Goal: Task Accomplishment & Management: Manage account settings

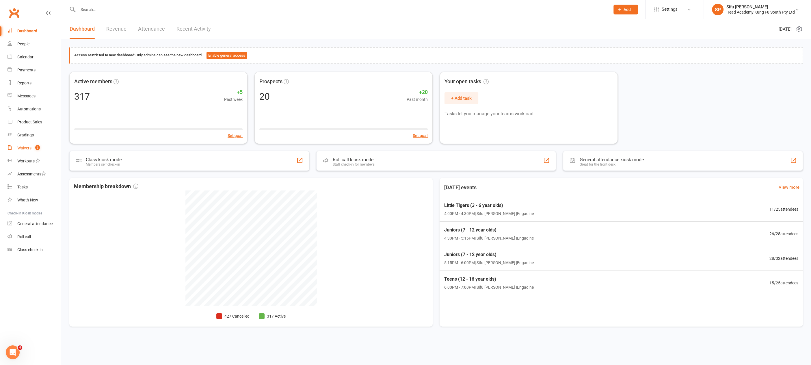
click at [28, 147] on div "Waivers" at bounding box center [24, 148] width 14 height 5
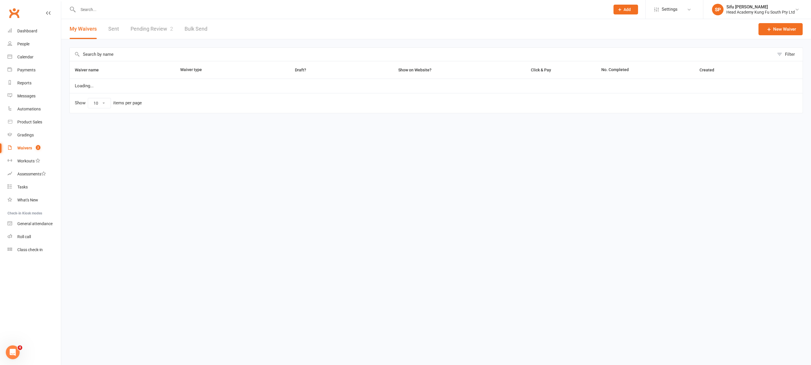
select select "100"
click at [29, 147] on div "Waivers" at bounding box center [24, 148] width 15 height 5
click at [26, 148] on div "Waivers" at bounding box center [24, 148] width 15 height 5
click at [144, 29] on link "Pending Review 2" at bounding box center [152, 29] width 42 height 20
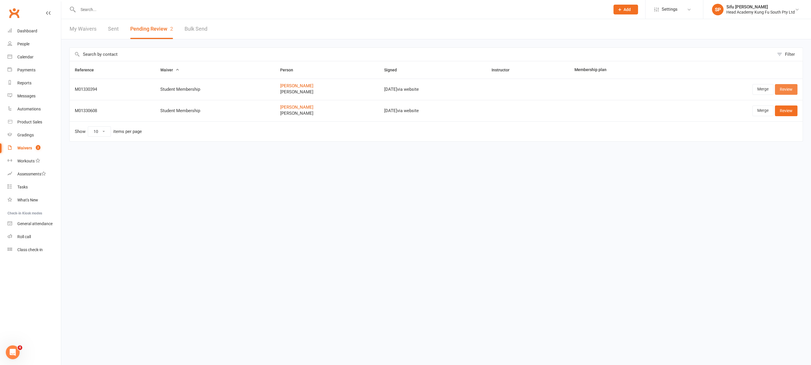
click at [782, 88] on link "Review" at bounding box center [786, 89] width 23 height 10
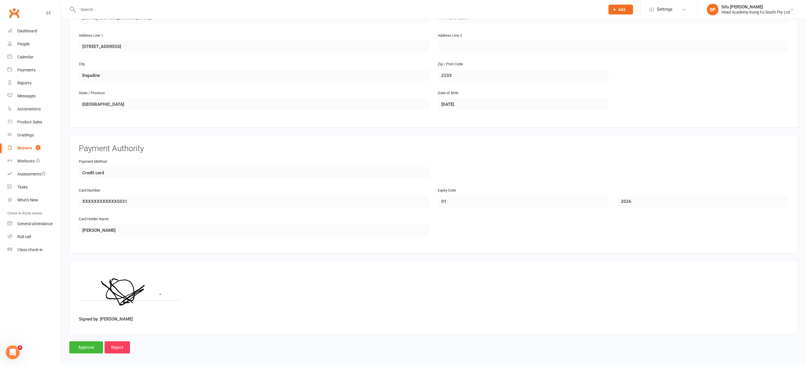
scroll to position [363, 0]
click at [93, 341] on input "Approve" at bounding box center [86, 347] width 34 height 12
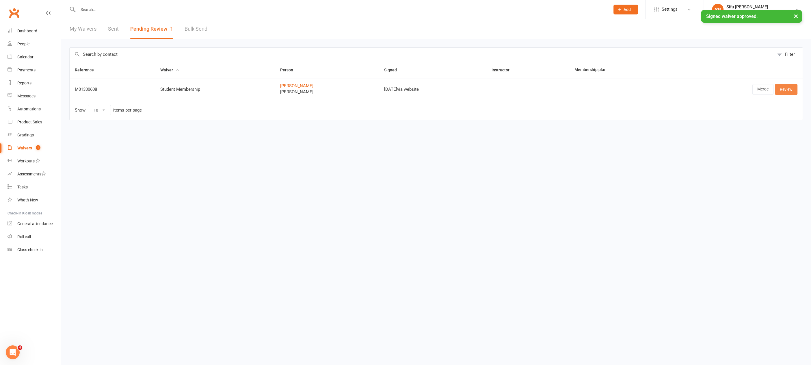
click at [788, 87] on link "Review" at bounding box center [786, 89] width 23 height 10
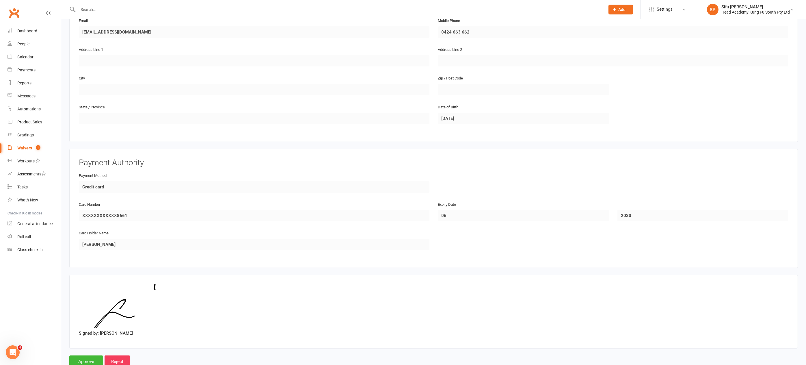
scroll to position [404, 0]
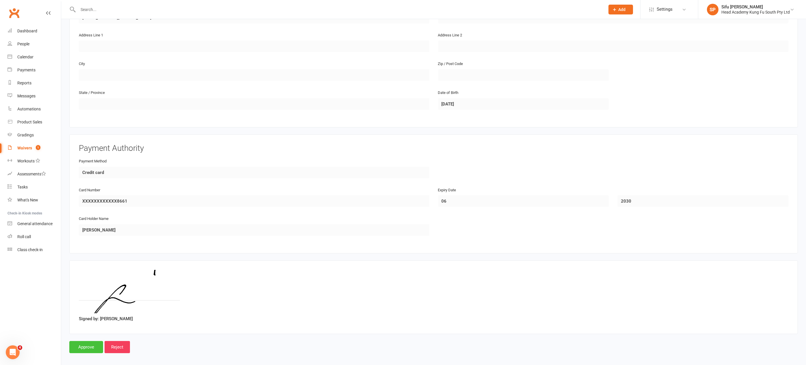
click at [83, 342] on input "Approve" at bounding box center [86, 347] width 34 height 12
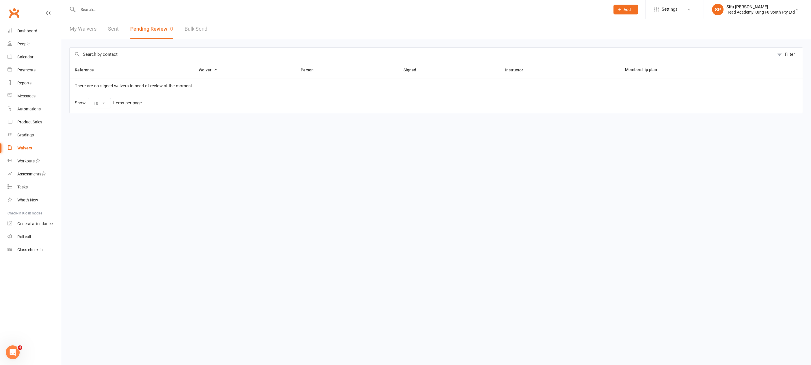
click at [109, 12] on input "text" at bounding box center [341, 9] width 530 height 8
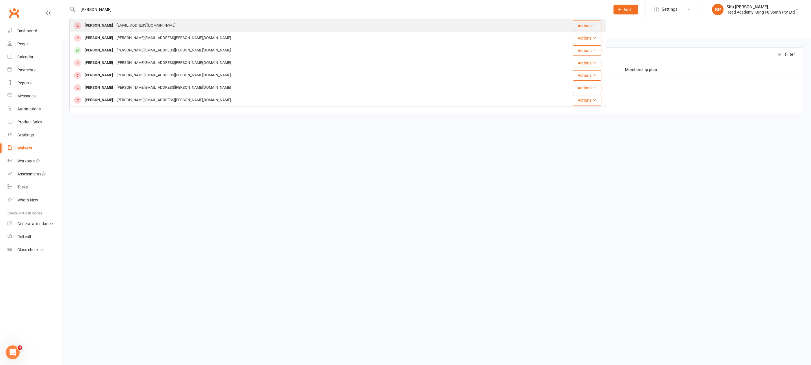
type input "[PERSON_NAME]"
click at [125, 27] on div "[EMAIL_ADDRESS][DOMAIN_NAME]" at bounding box center [146, 25] width 62 height 8
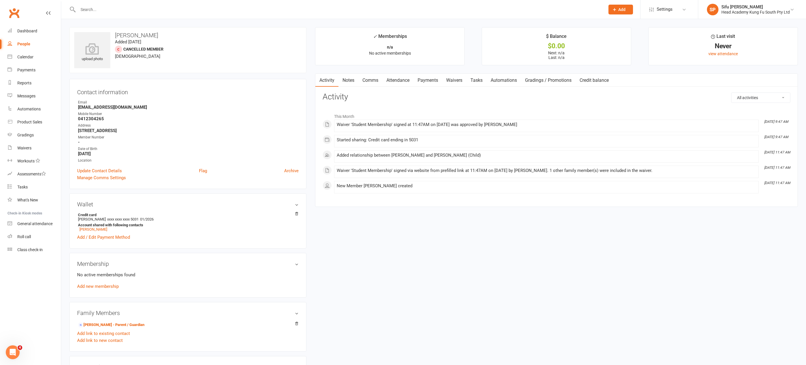
scroll to position [175, 0]
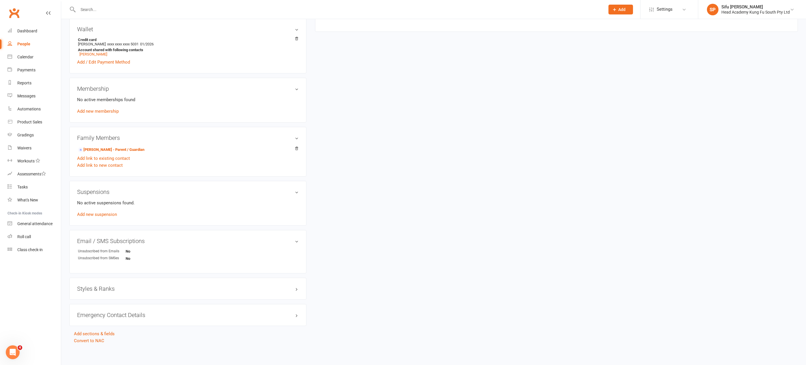
click at [124, 182] on div "Suspensions No active suspensions found. Add new suspension" at bounding box center [187, 203] width 237 height 45
click at [652, 144] on div "upload photo Joan Hanney Added 16 August, 2025 Cancelled member 5 years old Con…" at bounding box center [434, 98] width 738 height 492
drag, startPoint x: 533, startPoint y: 141, endPoint x: 529, endPoint y: 141, distance: 4.3
click at [532, 141] on div "upload photo Joan Hanney Added 16 August, 2025 Cancelled member 5 years old Con…" at bounding box center [434, 98] width 738 height 492
click at [529, 141] on div "upload photo Joan Hanney Added 16 August, 2025 Cancelled member 5 years old Con…" at bounding box center [434, 98] width 738 height 492
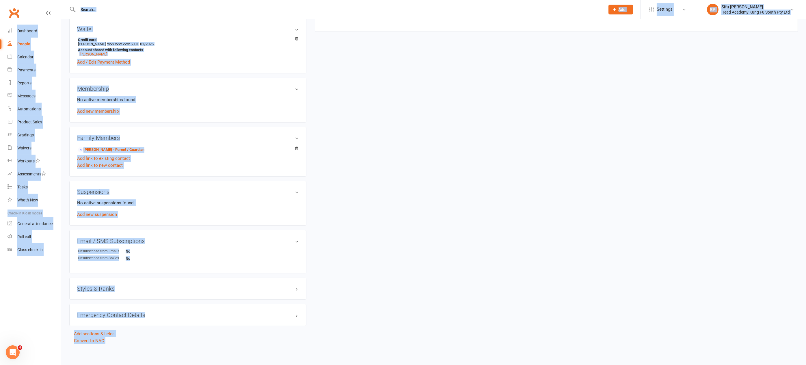
click at [529, 141] on div "upload photo Joan Hanney Added 16 August, 2025 Cancelled member 5 years old Con…" at bounding box center [434, 98] width 738 height 492
click at [528, 140] on div "upload photo Joan Hanney Added 16 August, 2025 Cancelled member 5 years old Con…" at bounding box center [434, 98] width 738 height 492
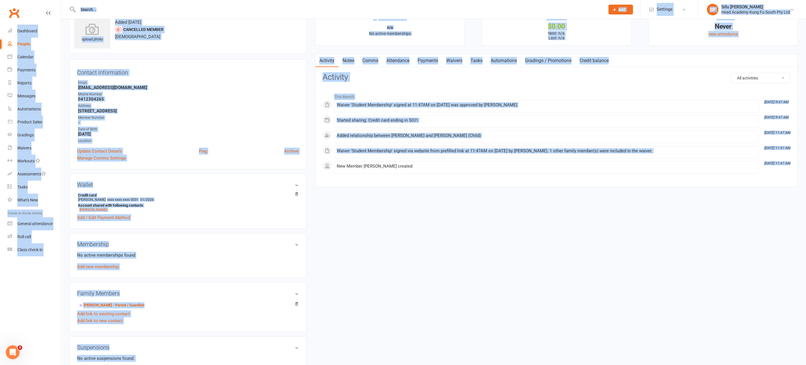
scroll to position [0, 0]
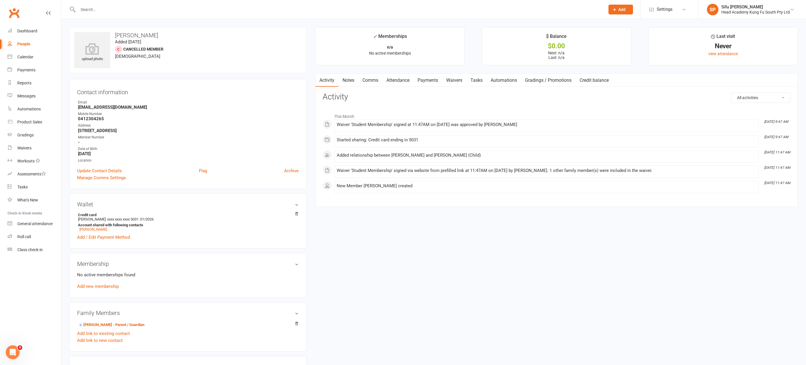
click at [296, 263] on h3 "Membership" at bounding box center [188, 264] width 222 height 6
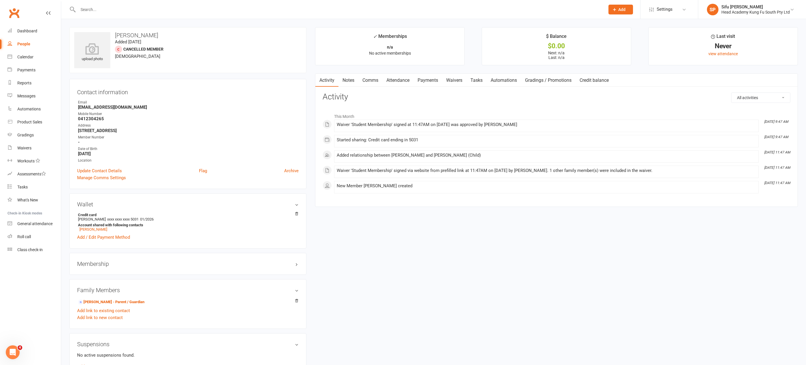
click at [296, 263] on h3 "Membership" at bounding box center [188, 264] width 222 height 6
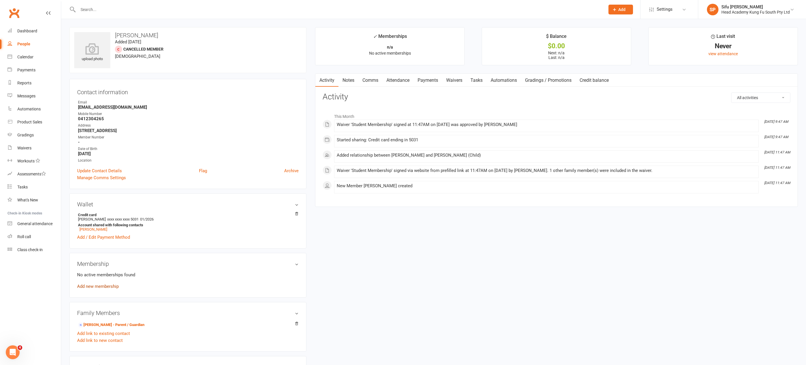
click at [102, 285] on link "Add new membership" at bounding box center [98, 286] width 42 height 5
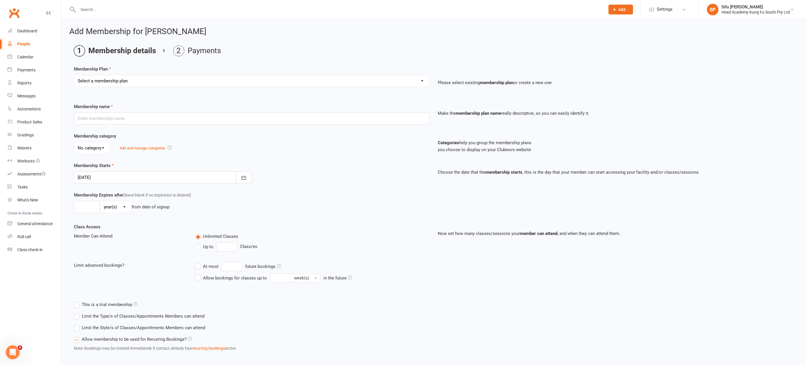
click at [415, 79] on select "Select a membership plan Create new Membership Plan Fortnightly (Unlimited Clas…" at bounding box center [251, 81] width 355 height 12
select select "19"
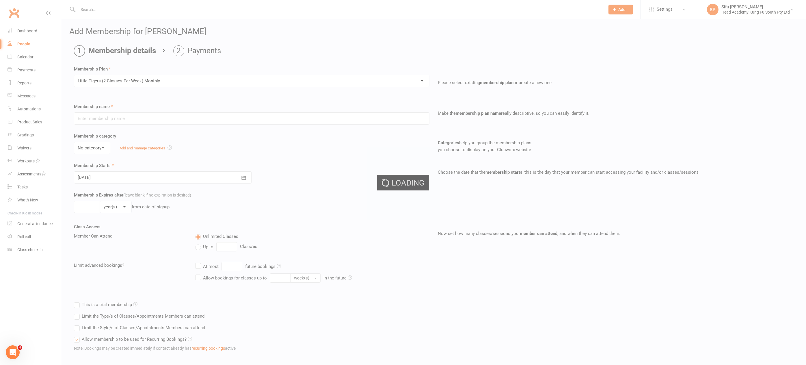
type input "Little Tigers (2 Classes Per Week) Monthly"
select select "0"
type input "0"
type input "2"
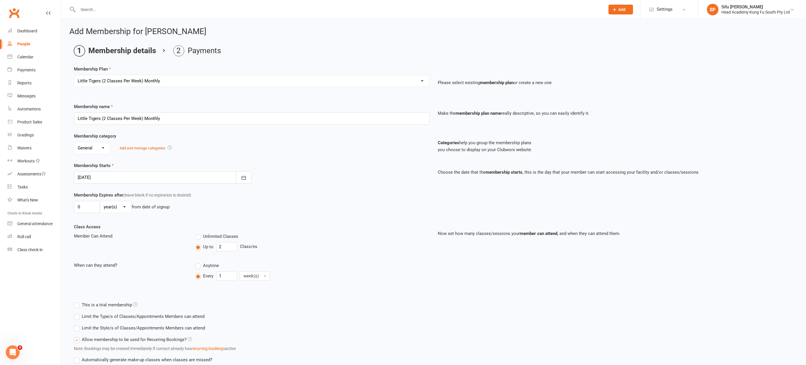
scroll to position [42, 0]
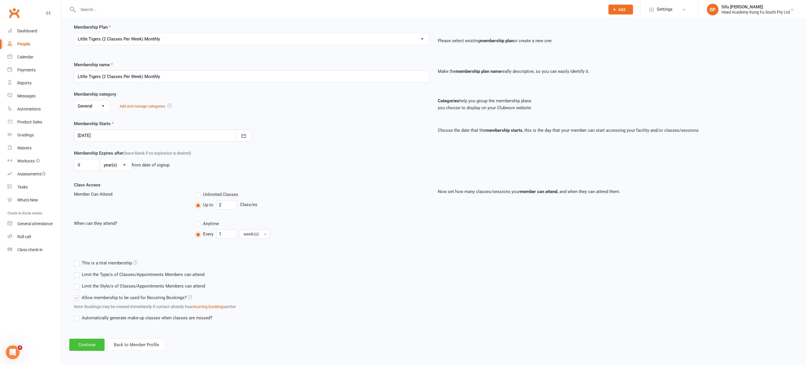
click at [89, 344] on button "Continue" at bounding box center [86, 345] width 35 height 12
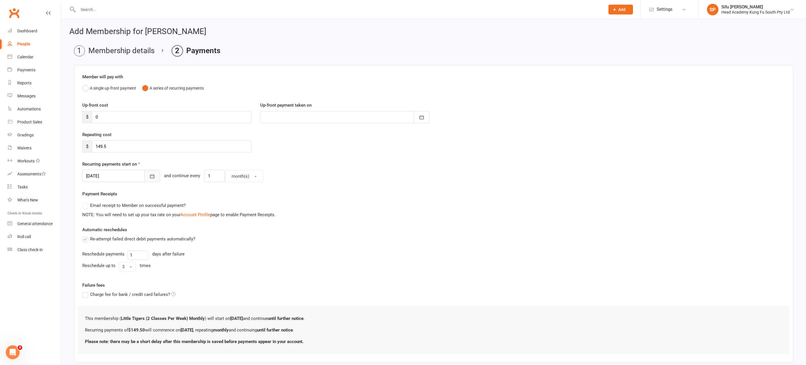
click at [150, 175] on icon "button" at bounding box center [152, 177] width 4 height 4
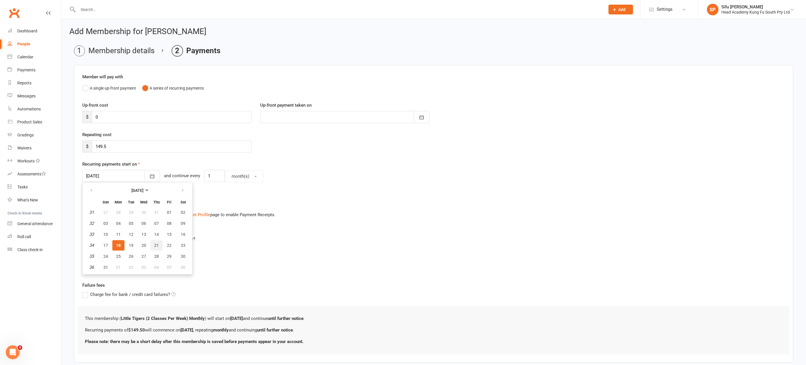
click at [156, 244] on span "21" at bounding box center [156, 245] width 5 height 5
type input "[DATE]"
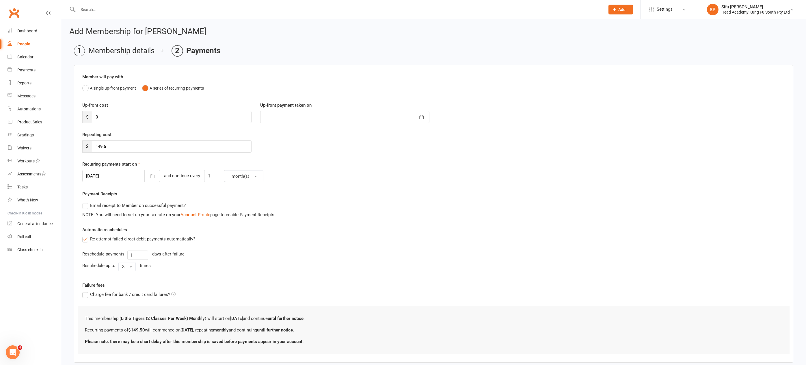
scroll to position [30, 0]
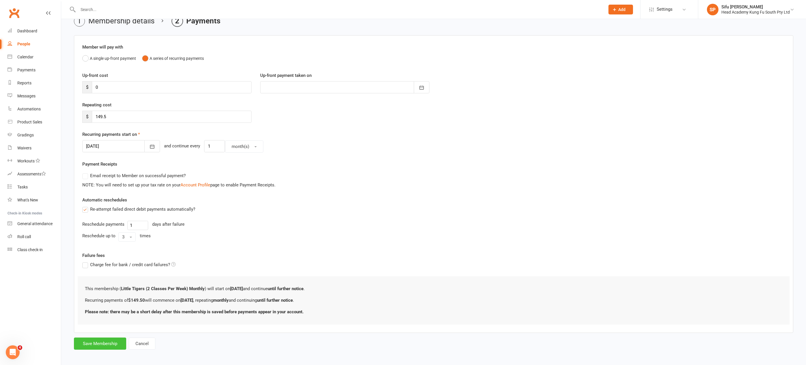
click at [98, 339] on button "Save Membership" at bounding box center [100, 343] width 52 height 12
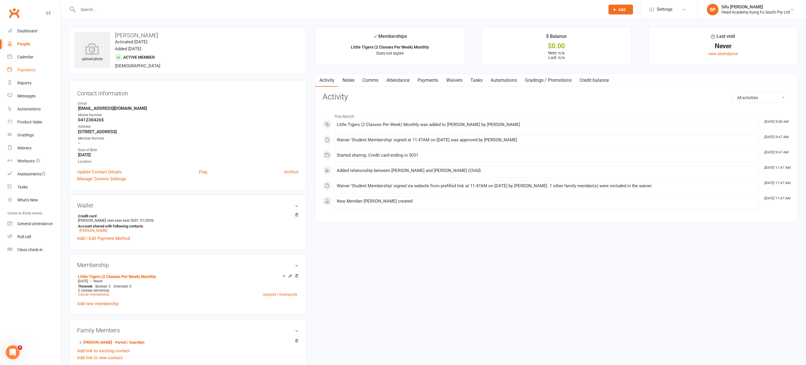
click at [32, 70] on div "Payments" at bounding box center [26, 70] width 18 height 5
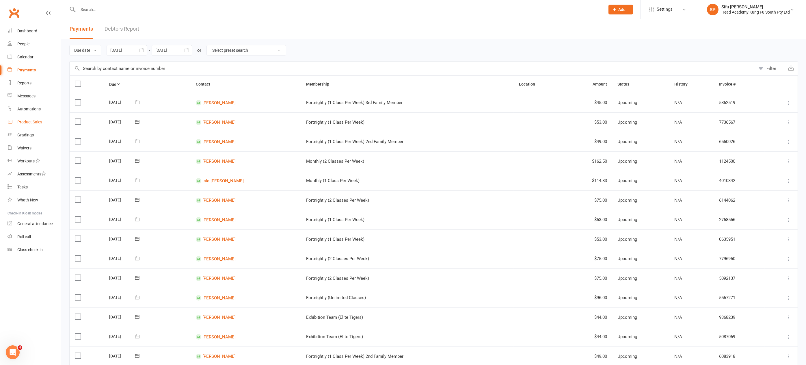
click at [34, 122] on div "Product Sales" at bounding box center [29, 122] width 25 height 5
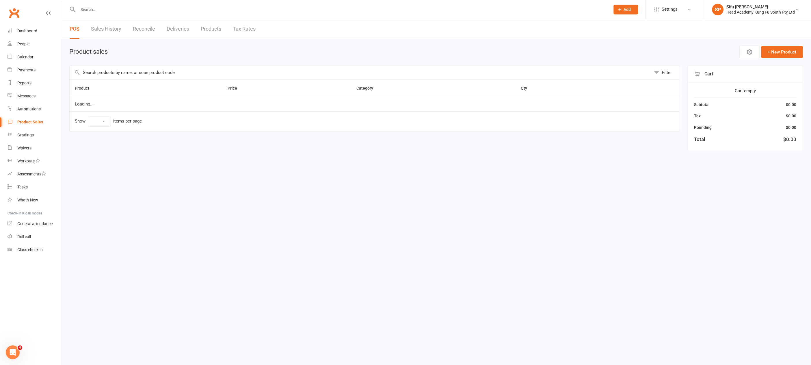
select select "100"
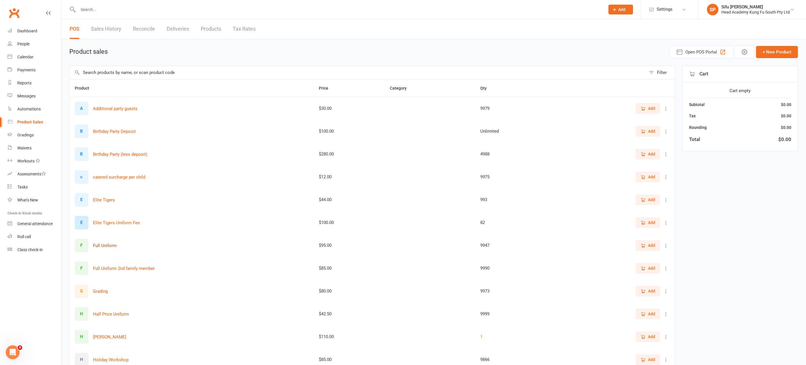
click at [111, 244] on button "Full Uniform" at bounding box center [105, 245] width 24 height 7
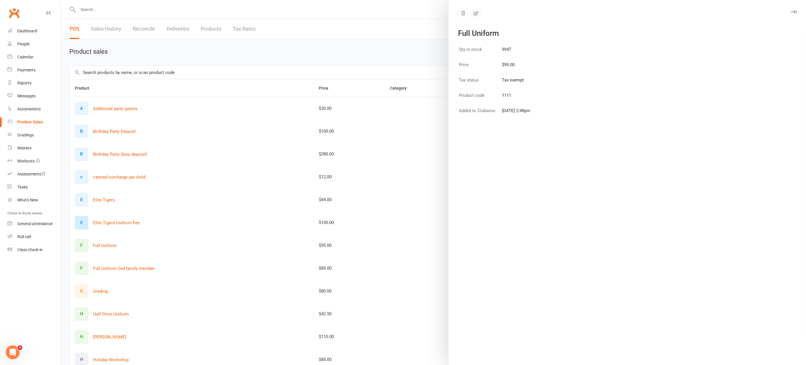
click at [216, 186] on div at bounding box center [433, 182] width 745 height 365
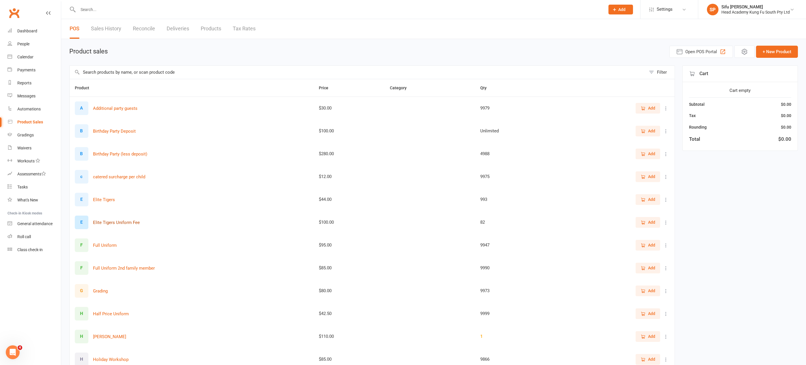
scroll to position [2, 0]
click at [650, 241] on span "Add" at bounding box center [651, 243] width 7 height 6
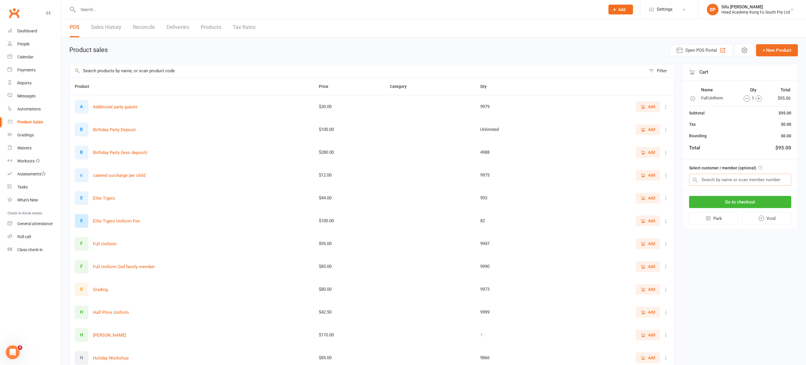
click at [709, 179] on input "text" at bounding box center [740, 180] width 102 height 12
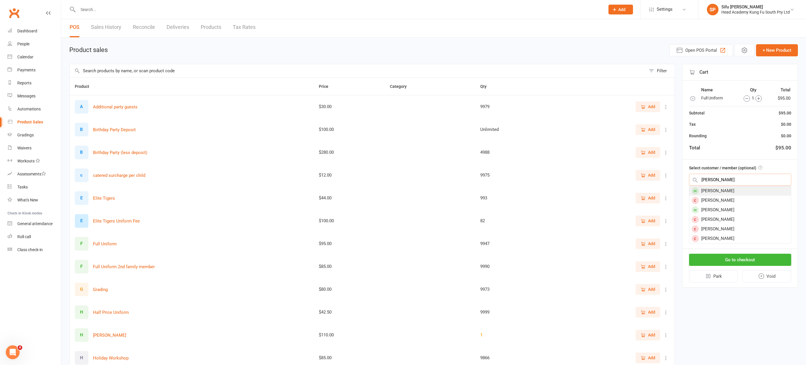
type input "[PERSON_NAME]"
click at [720, 191] on div "[PERSON_NAME]" at bounding box center [741, 191] width 102 height 10
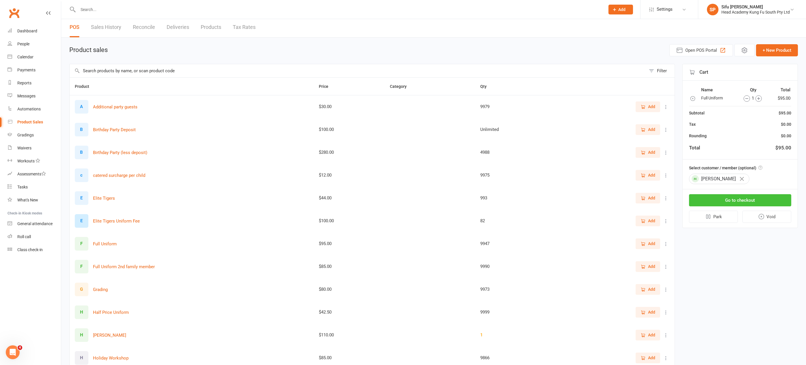
click at [735, 197] on button "Go to checkout" at bounding box center [740, 200] width 102 height 12
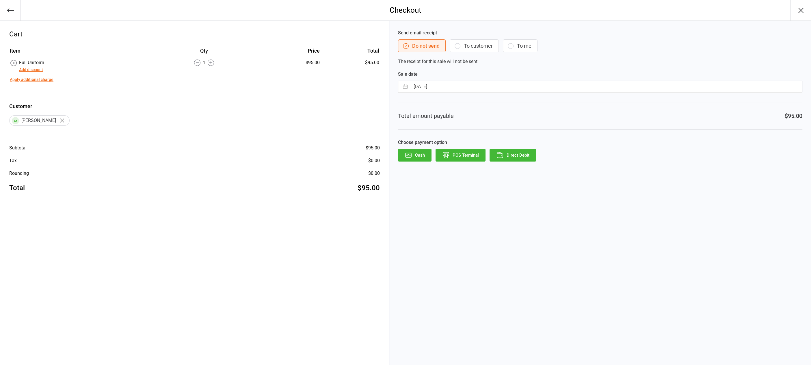
click at [459, 44] on icon "button" at bounding box center [457, 45] width 7 height 7
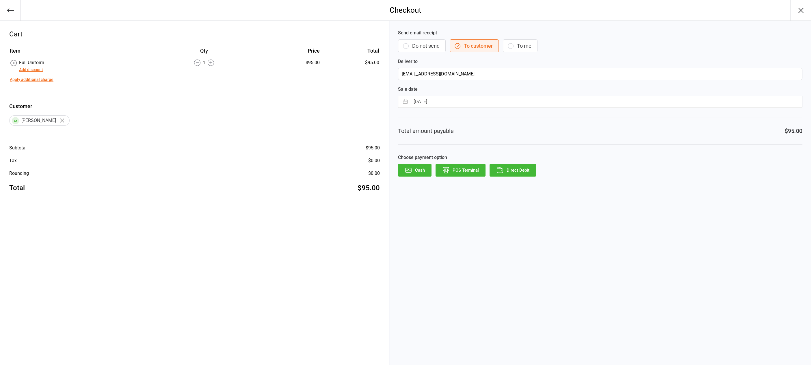
click at [505, 170] on button "Direct Debit" at bounding box center [513, 170] width 47 height 13
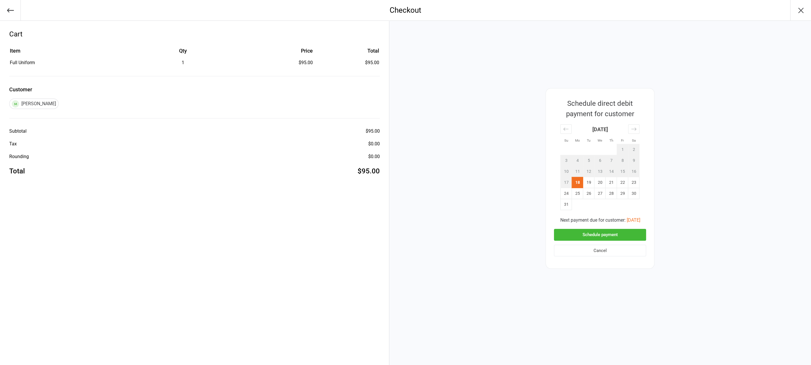
click at [587, 235] on button "Schedule payment" at bounding box center [600, 235] width 92 height 12
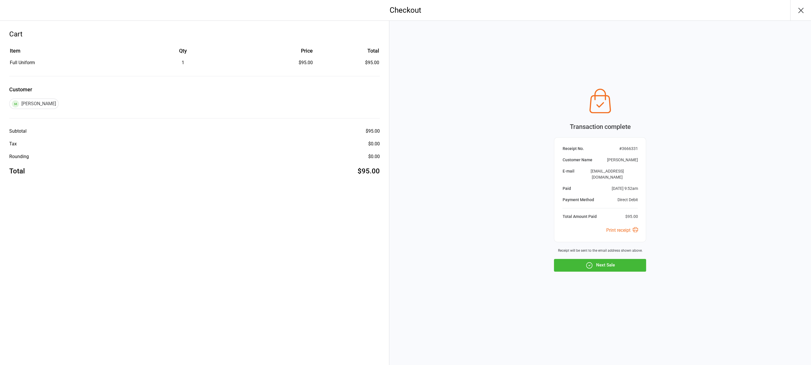
click at [801, 10] on icon "button" at bounding box center [801, 10] width 9 height 9
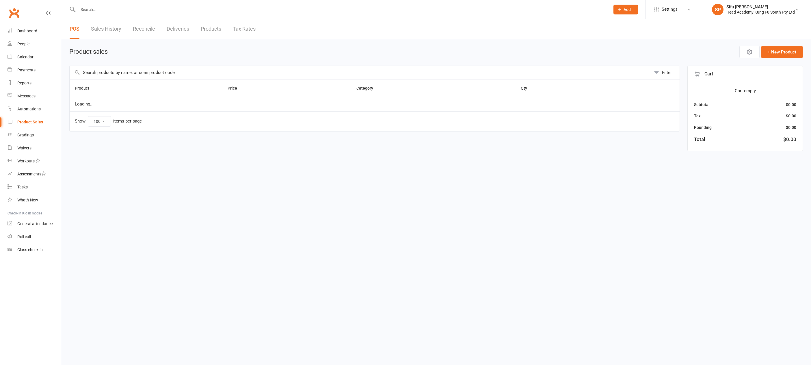
select select "100"
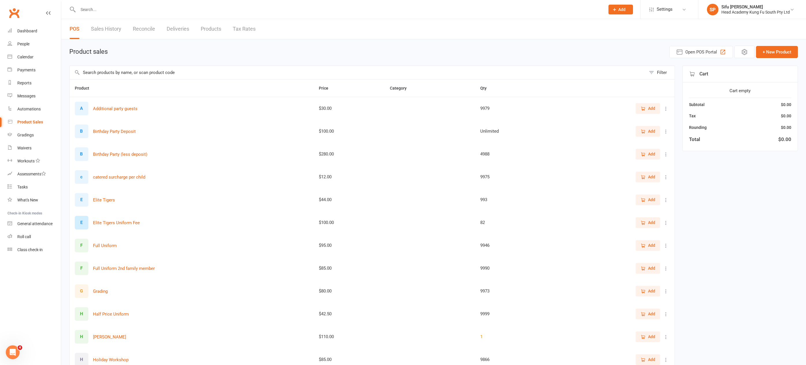
scroll to position [0, 0]
click at [21, 44] on div "People" at bounding box center [23, 44] width 12 height 5
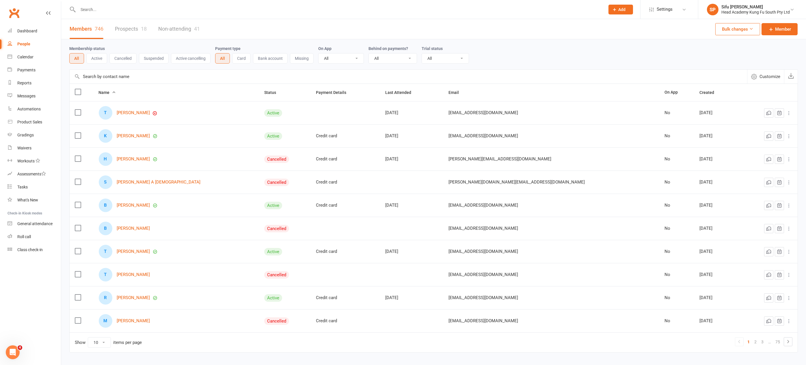
click at [104, 10] on input "text" at bounding box center [338, 9] width 525 height 8
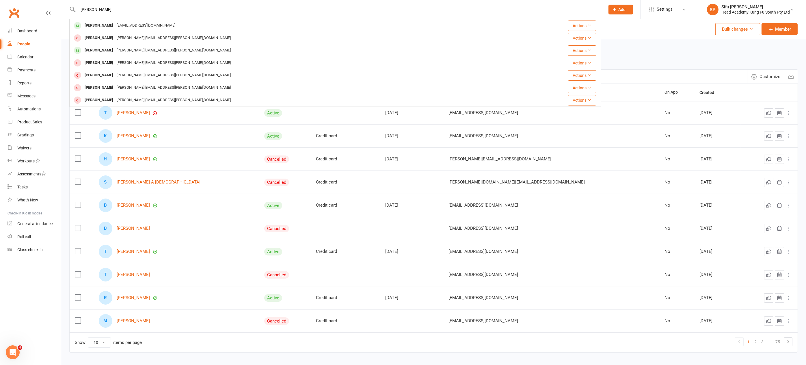
type input "[PERSON_NAME]"
click at [40, 285] on nav "Clubworx Dashboard People Calendar Payments Reports Messages Automations Produc…" at bounding box center [30, 183] width 61 height 365
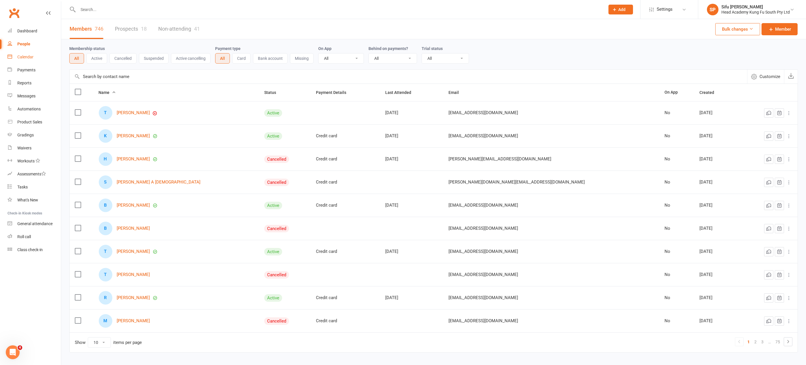
click at [26, 57] on div "Calendar" at bounding box center [25, 57] width 16 height 5
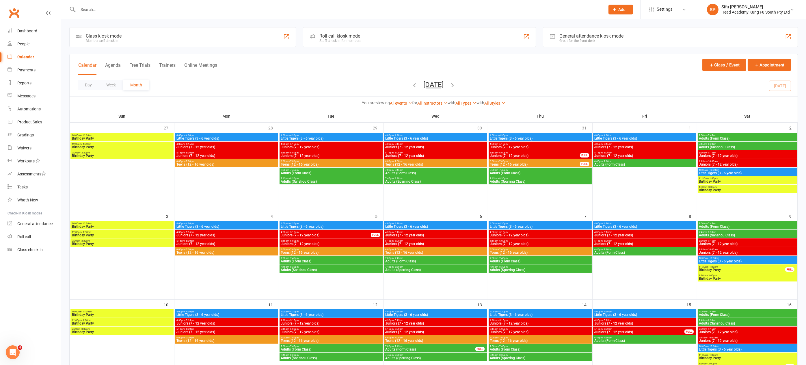
click at [26, 57] on div "Calendar" at bounding box center [25, 57] width 17 height 5
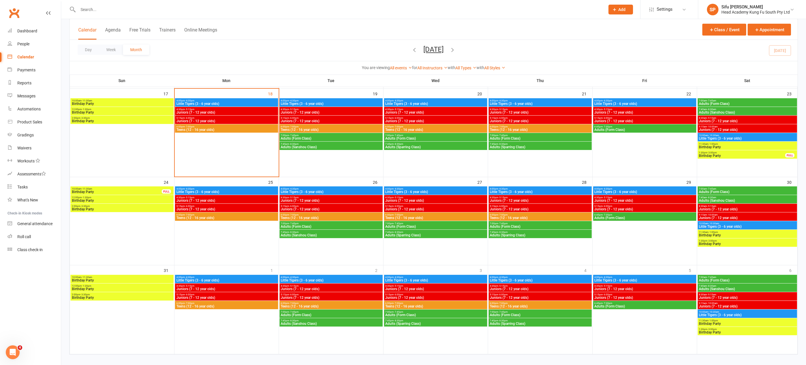
scroll to position [301, 0]
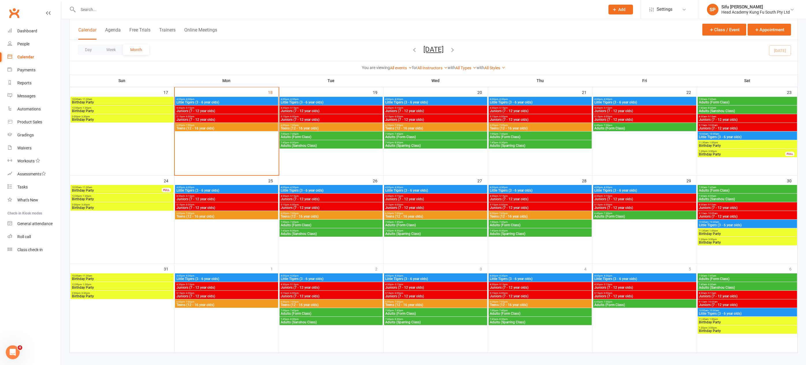
click at [501, 99] on span "- 4:30pm" at bounding box center [504, 99] width 10 height 3
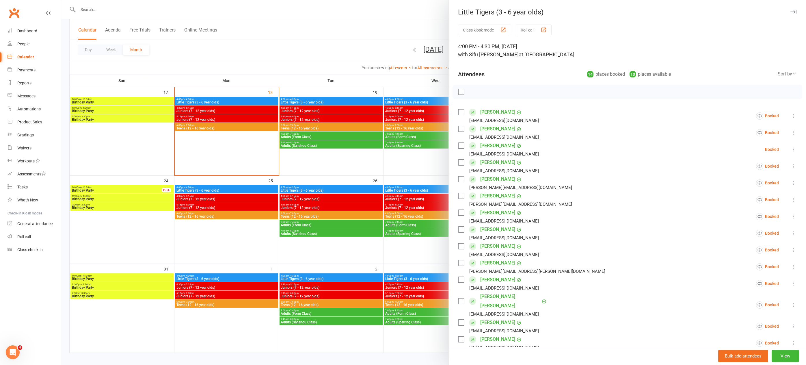
scroll to position [98, 0]
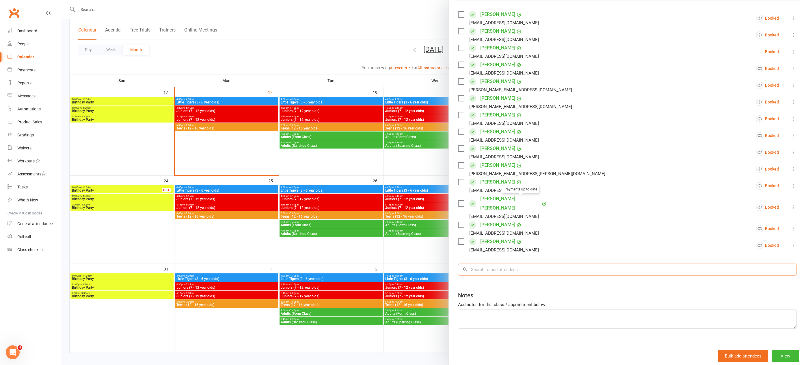
click at [494, 263] on input "search" at bounding box center [627, 269] width 339 height 12
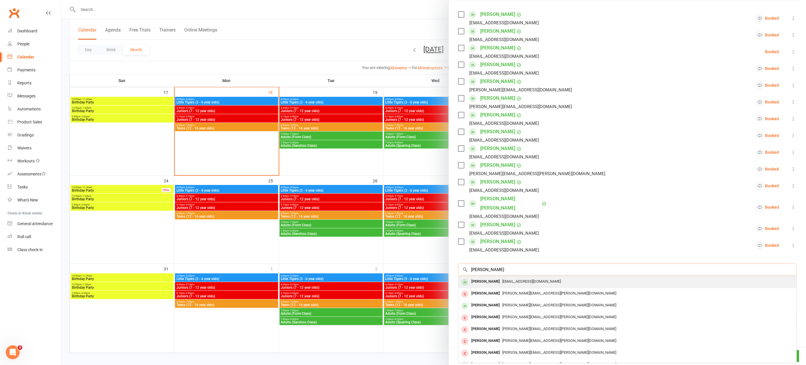
scroll to position [301, 0]
type input "[PERSON_NAME]"
click at [487, 277] on div "[PERSON_NAME]" at bounding box center [485, 281] width 33 height 8
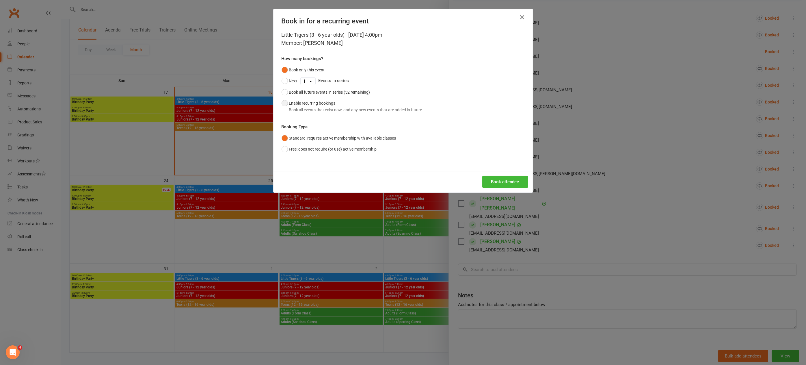
click at [282, 103] on button "Enable recurring bookings Book all events that exist now, and any new events th…" at bounding box center [352, 107] width 141 height 18
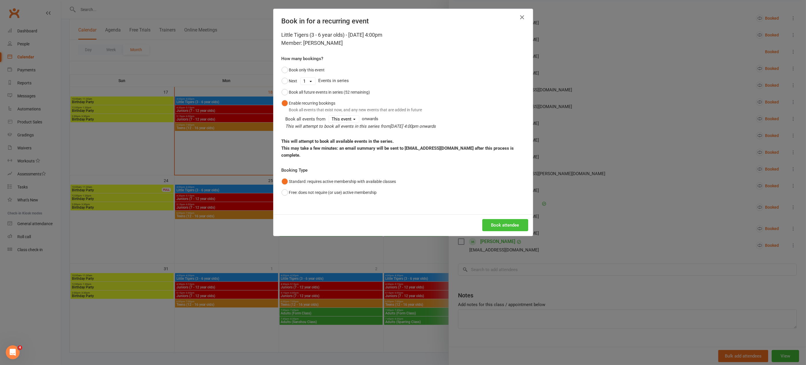
click at [496, 219] on button "Book attendee" at bounding box center [506, 225] width 46 height 12
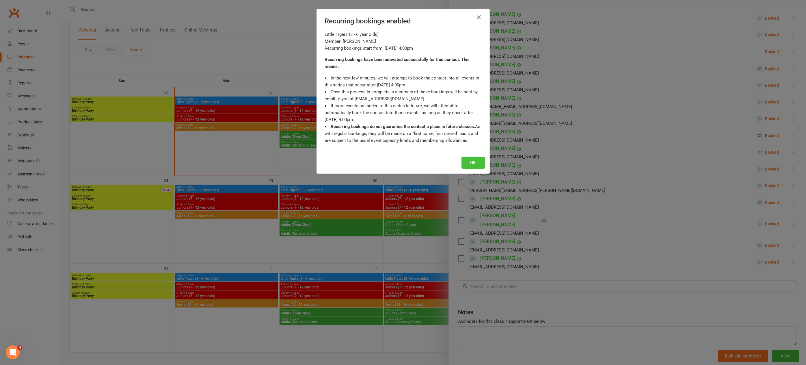
click at [472, 160] on button "OK" at bounding box center [473, 163] width 23 height 12
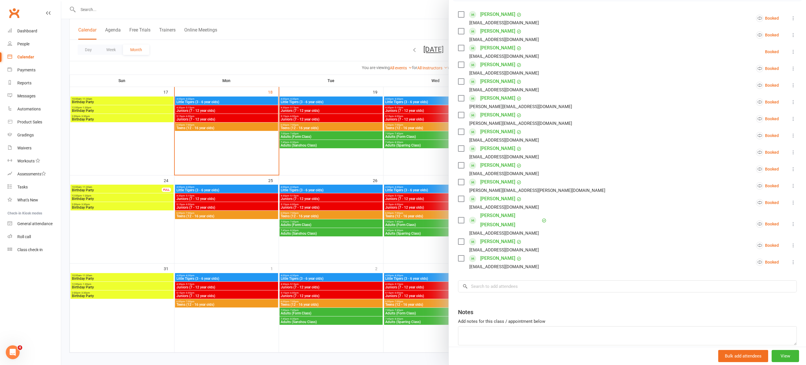
click at [219, 240] on div at bounding box center [433, 182] width 745 height 365
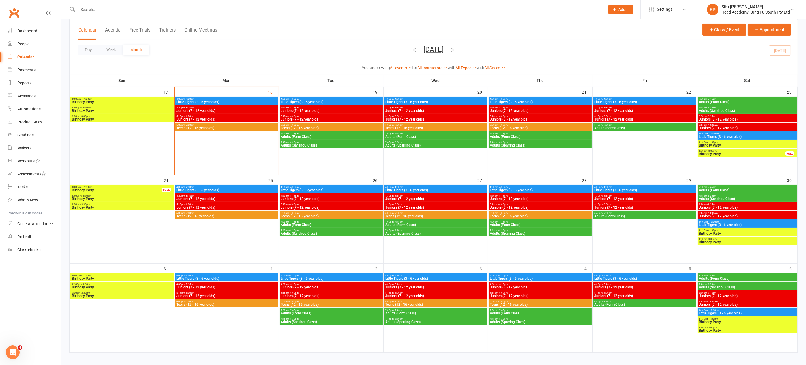
click at [732, 135] on span "Little Tigers (3 - 6 year olds)" at bounding box center [747, 136] width 97 height 3
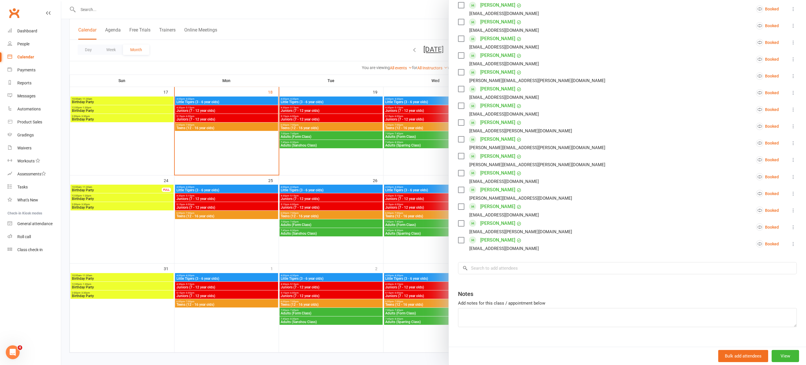
scroll to position [215, 0]
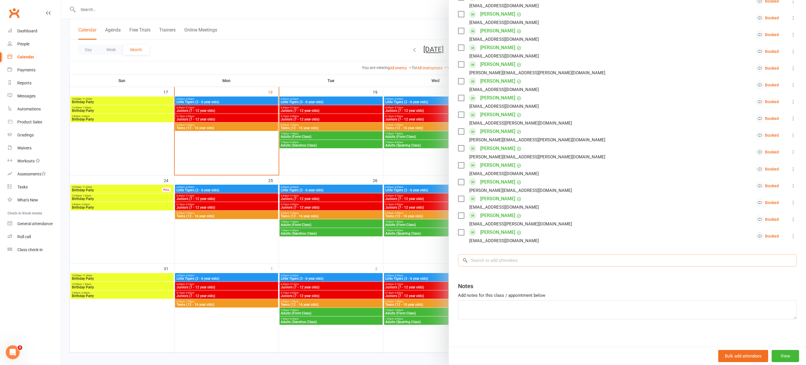
click at [523, 259] on input "search" at bounding box center [627, 260] width 339 height 12
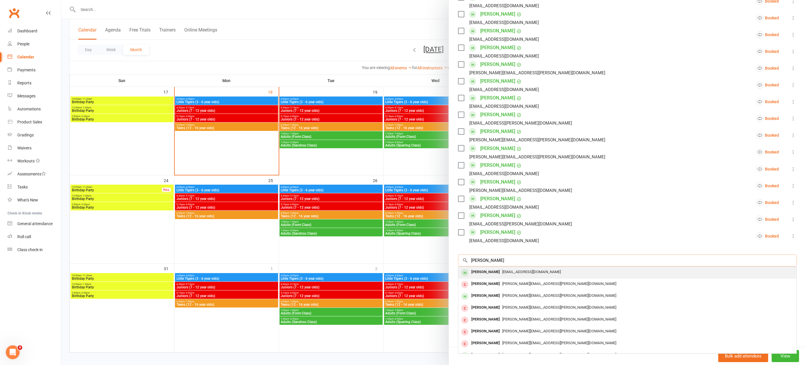
type input "[PERSON_NAME]"
click at [523, 270] on span "[EMAIL_ADDRESS][DOMAIN_NAME]" at bounding box center [531, 272] width 59 height 4
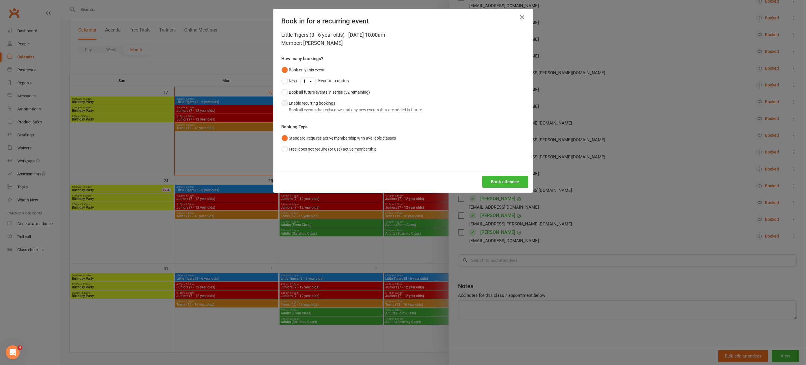
click at [283, 102] on button "Enable recurring bookings Book all events that exist now, and any new events th…" at bounding box center [352, 107] width 141 height 18
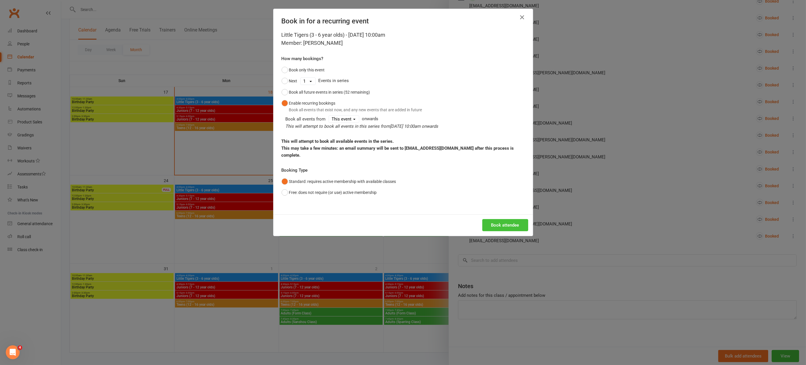
click at [508, 219] on button "Book attendee" at bounding box center [506, 225] width 46 height 12
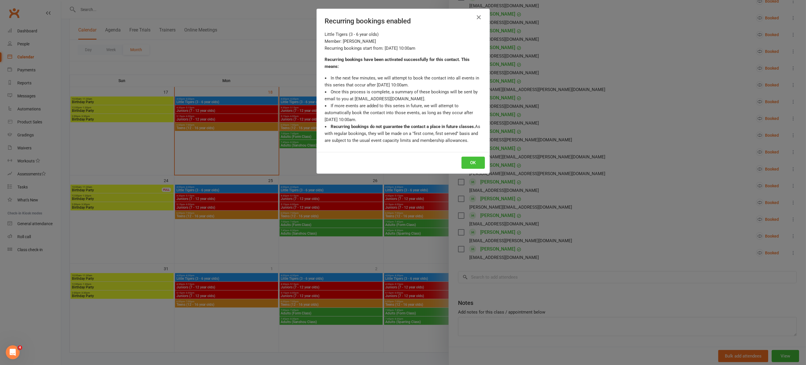
drag, startPoint x: 475, startPoint y: 163, endPoint x: 422, endPoint y: 136, distance: 59.3
click at [475, 163] on button "OK" at bounding box center [473, 163] width 23 height 12
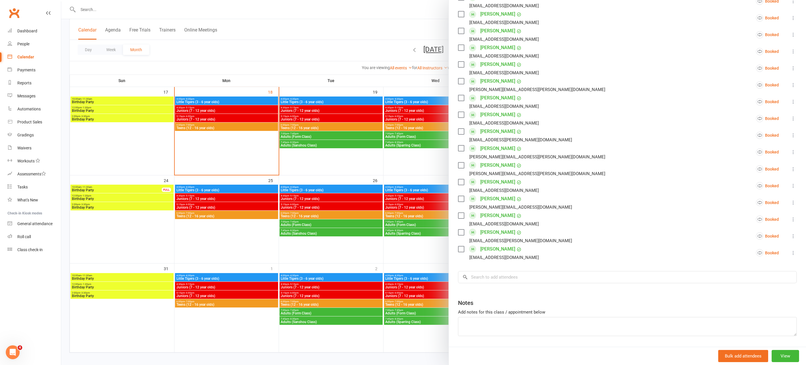
click at [280, 57] on div at bounding box center [433, 182] width 745 height 365
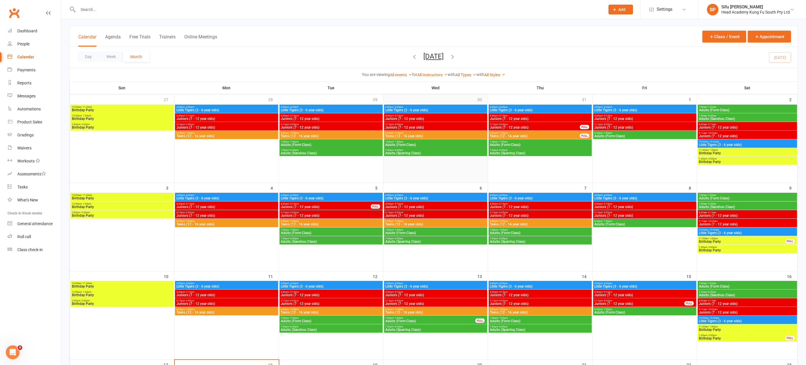
scroll to position [0, 0]
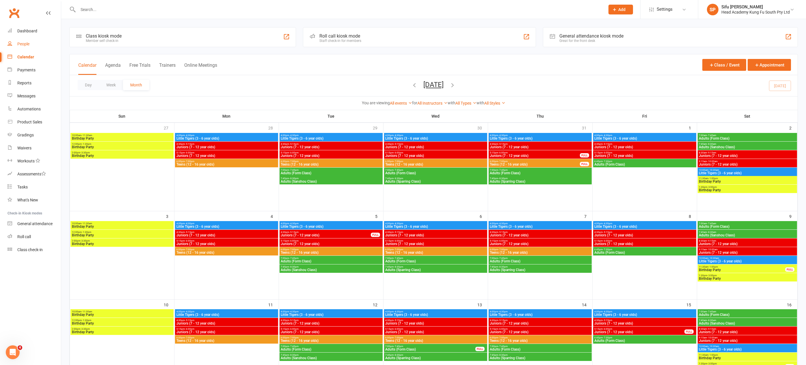
click at [26, 43] on div "People" at bounding box center [23, 44] width 12 height 5
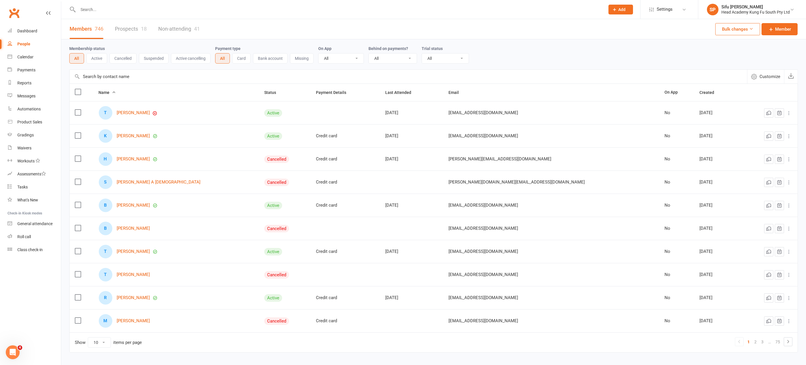
click at [103, 9] on input "text" at bounding box center [338, 9] width 525 height 8
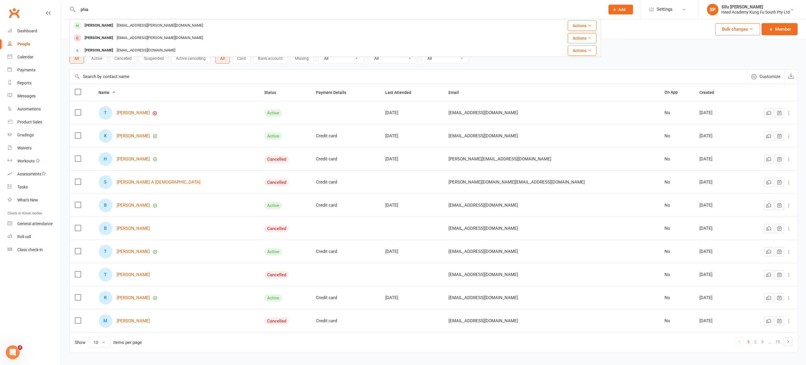
type input "phia"
click at [26, 44] on div "People" at bounding box center [23, 44] width 13 height 5
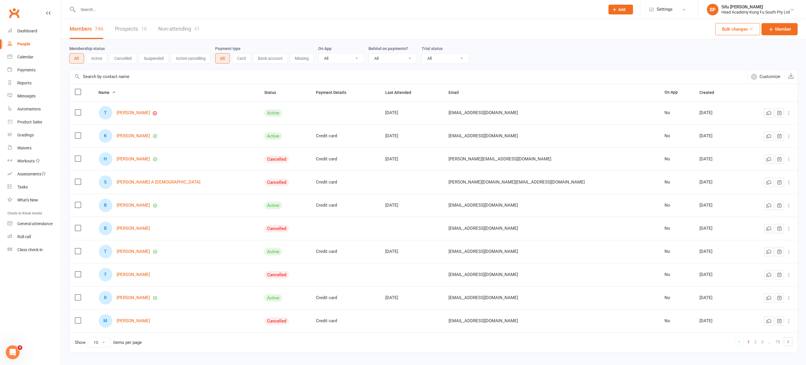
click at [130, 29] on link "Prospects 18" at bounding box center [131, 29] width 32 height 20
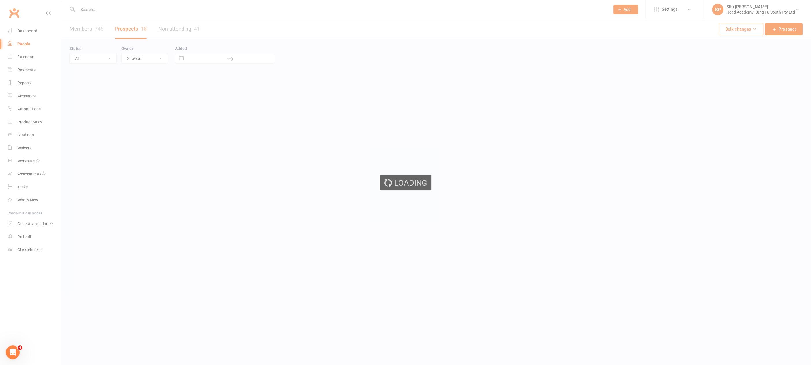
select select "25"
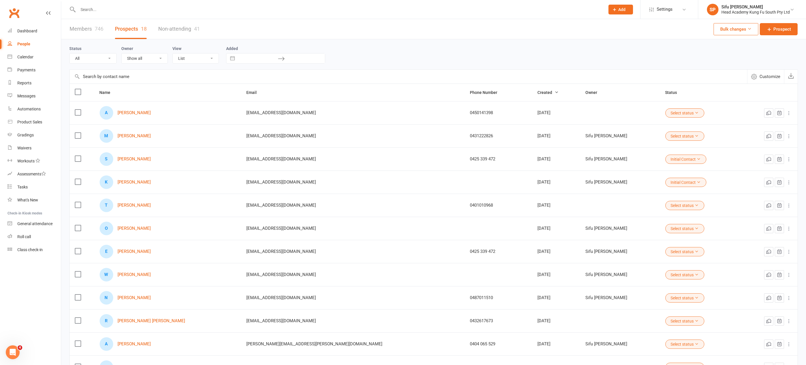
click at [97, 9] on input "text" at bounding box center [338, 9] width 525 height 8
type input "thea"
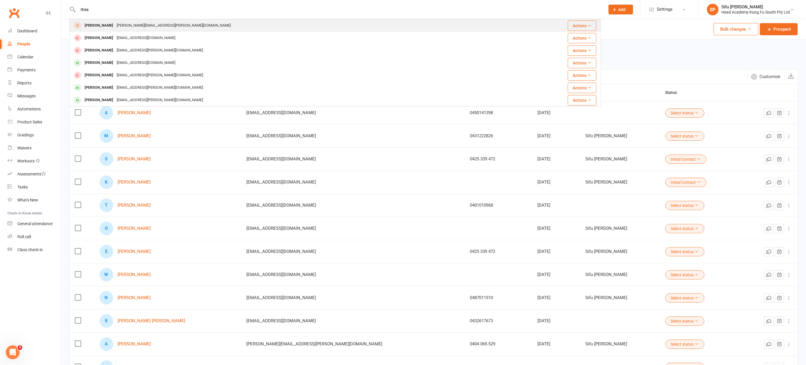
click at [120, 27] on div "[PERSON_NAME][EMAIL_ADDRESS][PERSON_NAME][DOMAIN_NAME]" at bounding box center [174, 25] width 118 height 8
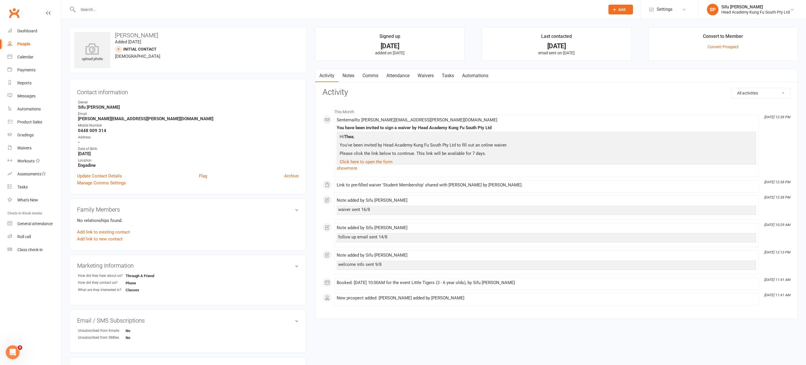
click at [427, 74] on link "Waivers" at bounding box center [426, 75] width 24 height 13
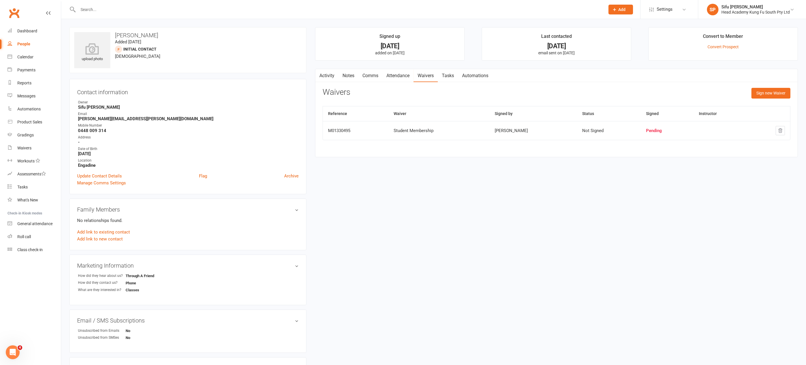
click at [107, 9] on input "text" at bounding box center [338, 9] width 525 height 8
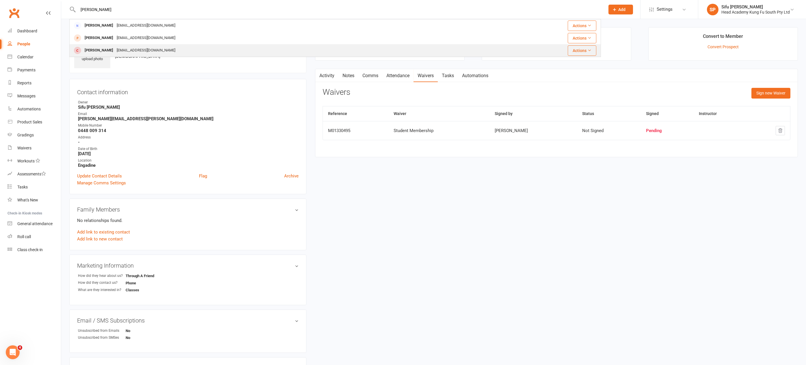
type input "[PERSON_NAME]"
click at [117, 50] on div "[EMAIL_ADDRESS][DOMAIN_NAME]" at bounding box center [146, 50] width 62 height 8
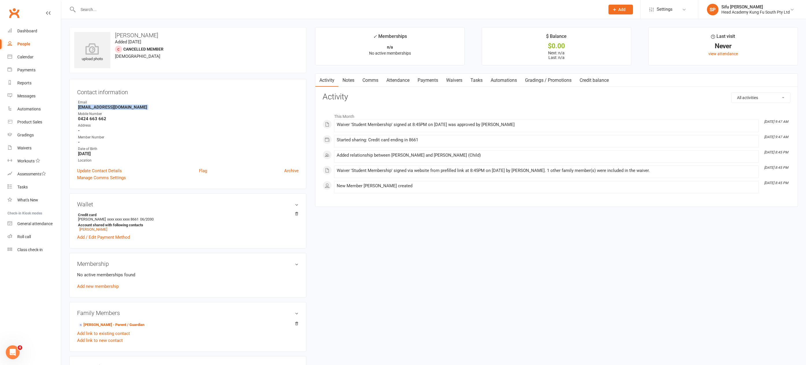
drag, startPoint x: 78, startPoint y: 107, endPoint x: 140, endPoint y: 110, distance: 62.2
click at [140, 110] on ul "Owner Email [EMAIL_ADDRESS][DOMAIN_NAME] Mobile Number [PHONE_NUMBER] Address -…" at bounding box center [188, 132] width 222 height 64
copy render-form-field "[EMAIL_ADDRESS][DOMAIN_NAME]"
click at [99, 285] on link "Add new membership" at bounding box center [98, 286] width 42 height 5
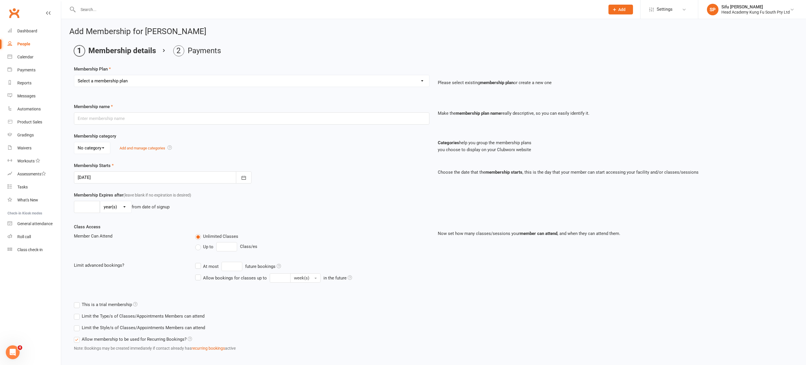
click at [198, 81] on select "Select a membership plan Create new Membership Plan Fortnightly (Unlimited Clas…" at bounding box center [251, 81] width 355 height 12
select select "6"
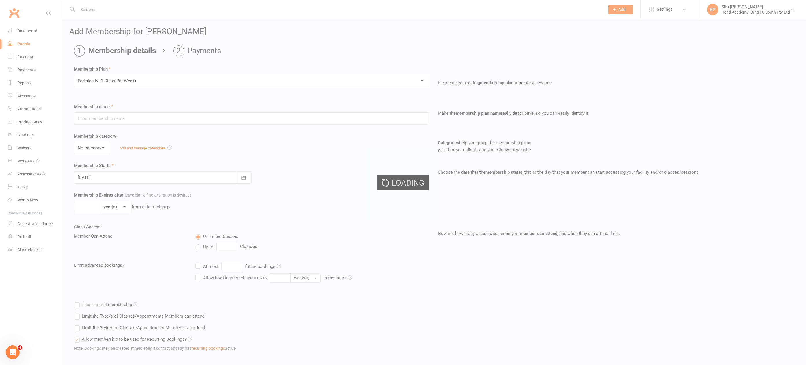
type input "Fortnightly (1 Class Per Week)"
select select "0"
type input "0"
type input "1"
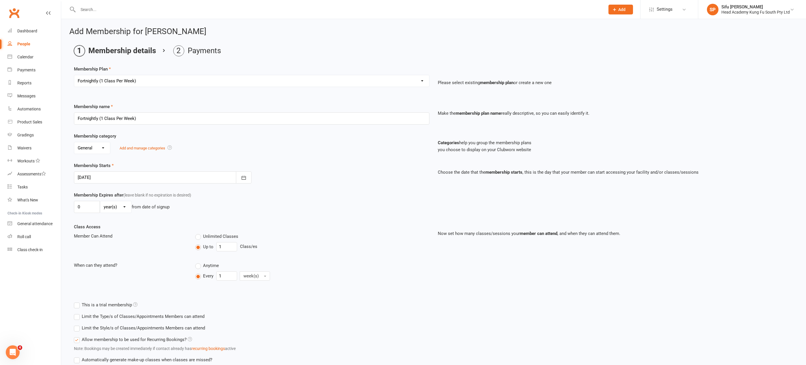
scroll to position [42, 0]
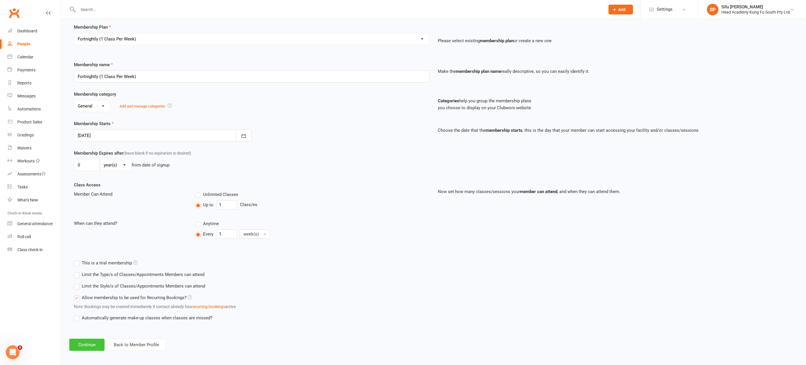
click at [85, 342] on button "Continue" at bounding box center [86, 345] width 35 height 12
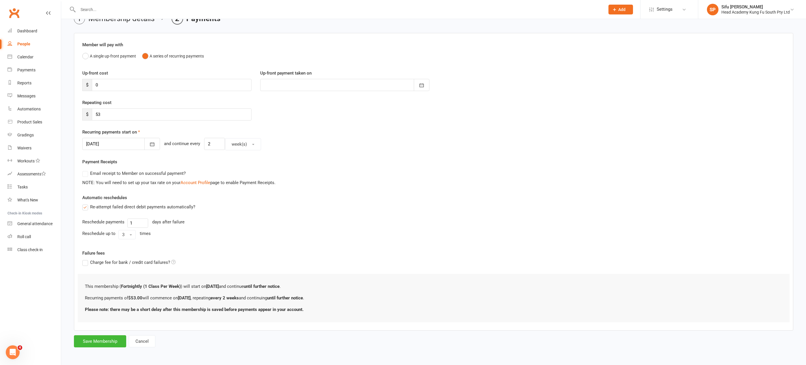
scroll to position [0, 0]
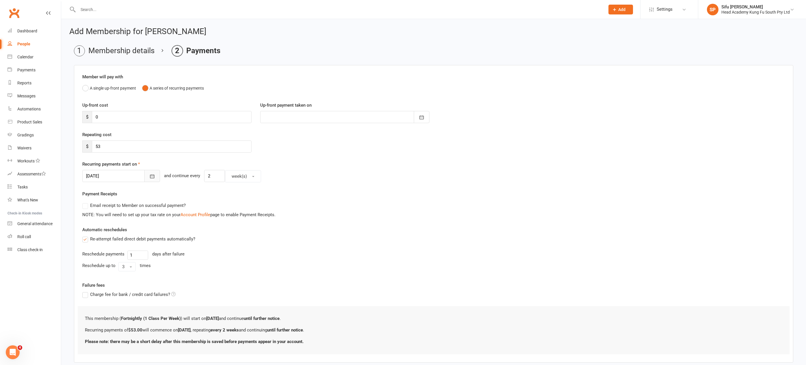
click at [149, 176] on icon "button" at bounding box center [152, 176] width 6 height 6
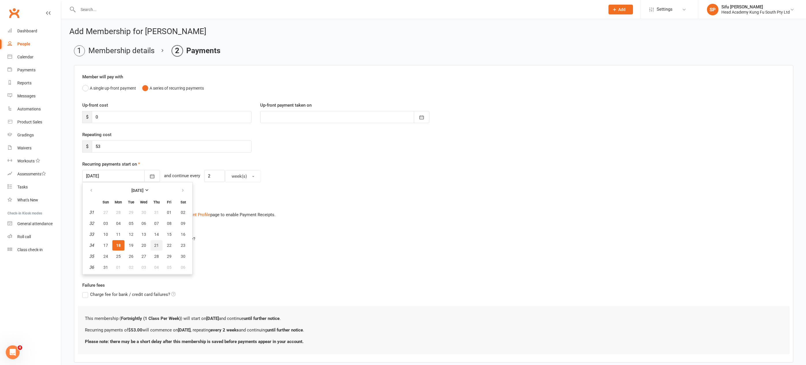
click at [157, 244] on span "21" at bounding box center [156, 245] width 5 height 5
type input "[DATE]"
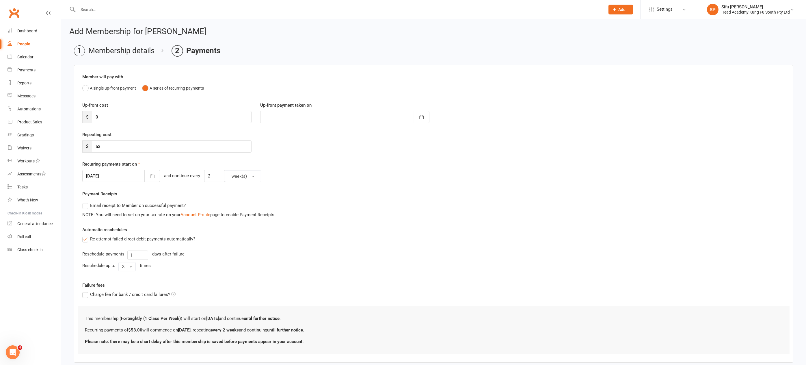
scroll to position [30, 0]
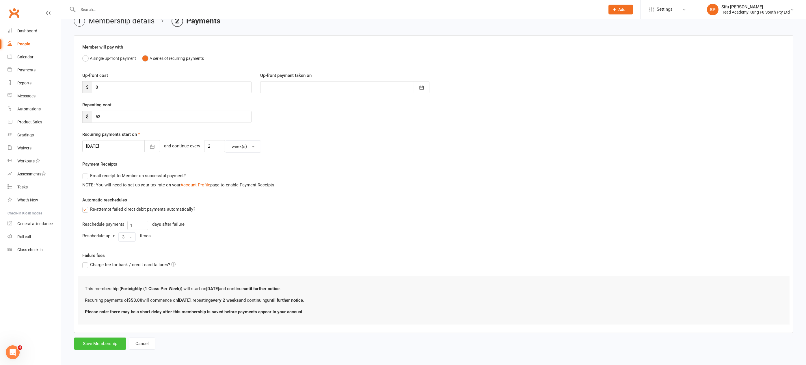
click at [106, 341] on button "Save Membership" at bounding box center [100, 343] width 52 height 12
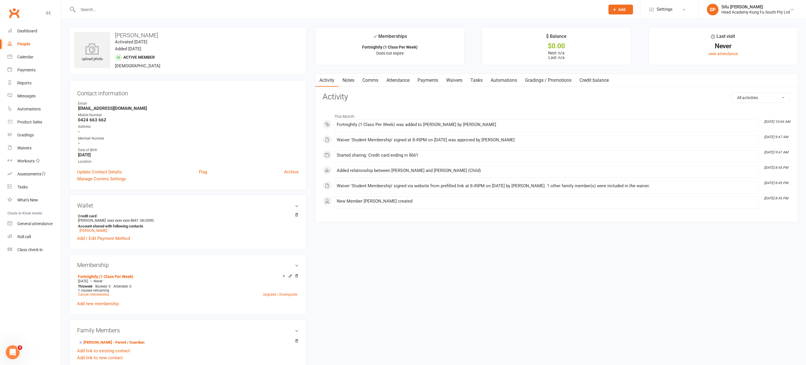
click at [113, 9] on input "text" at bounding box center [338, 9] width 525 height 8
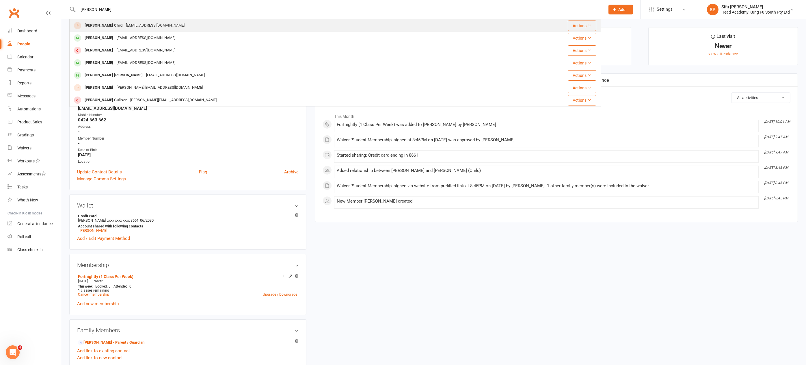
type input "[PERSON_NAME]"
click at [130, 26] on div "[EMAIL_ADDRESS][DOMAIN_NAME]" at bounding box center [155, 25] width 62 height 8
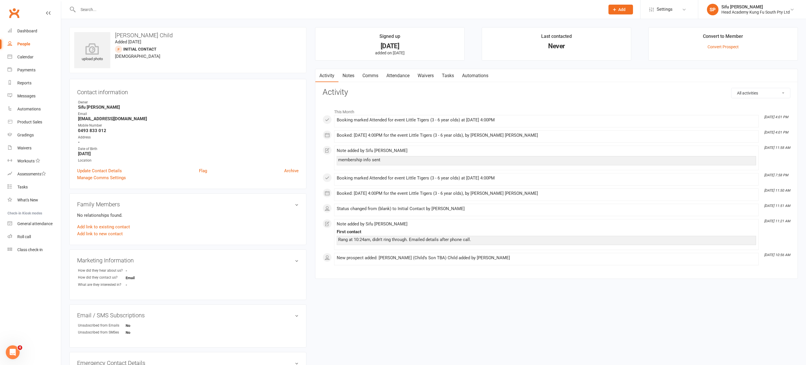
click at [423, 74] on link "Waivers" at bounding box center [426, 75] width 24 height 13
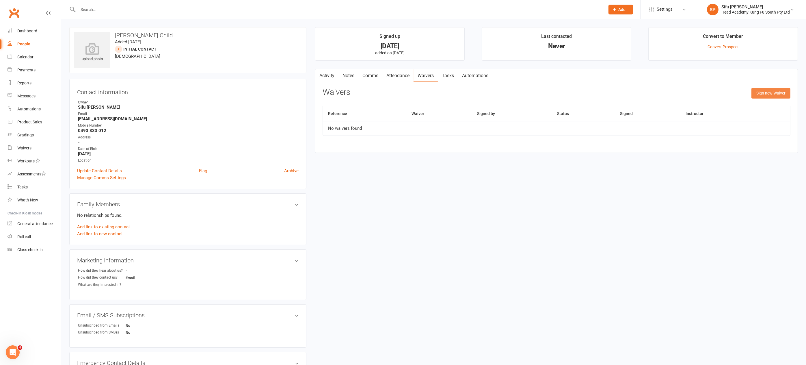
click at [765, 92] on button "Sign new Waiver" at bounding box center [771, 93] width 39 height 10
click at [595, 103] on select "Student Membership" at bounding box center [477, 108] width 309 height 12
select select "12654"
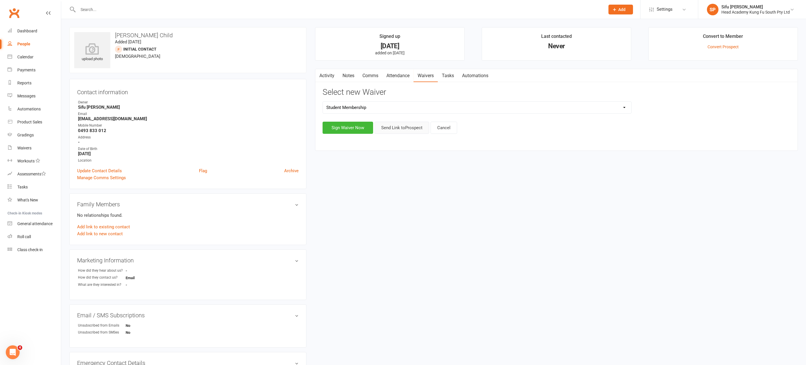
click at [401, 128] on button "Send Link to [GEOGRAPHIC_DATA]" at bounding box center [402, 128] width 55 height 12
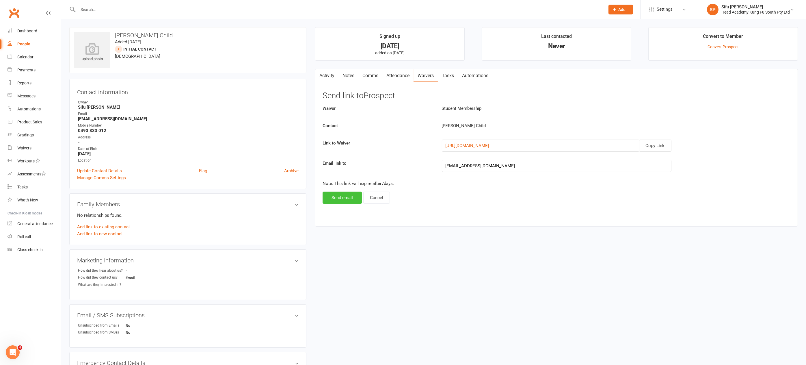
click at [349, 194] on button "Send email" at bounding box center [342, 198] width 39 height 12
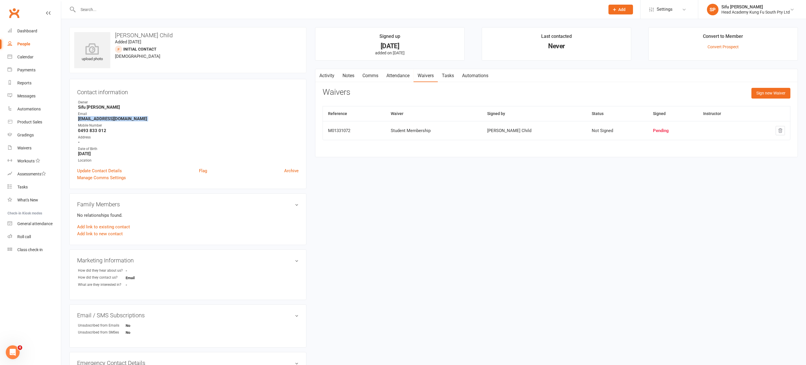
drag, startPoint x: 78, startPoint y: 118, endPoint x: 132, endPoint y: 122, distance: 54.2
click at [132, 122] on ul "Owner Sifu [PERSON_NAME] Email [EMAIL_ADDRESS][DOMAIN_NAME] Mobile Number [PHON…" at bounding box center [188, 132] width 222 height 64
copy render-form-field "[EMAIL_ADDRESS][DOMAIN_NAME]"
click at [104, 15] on div at bounding box center [335, 9] width 532 height 19
click at [98, 9] on input "text" at bounding box center [338, 9] width 525 height 8
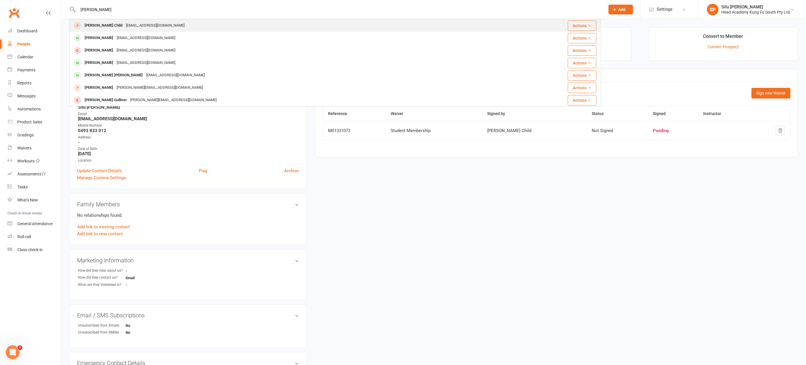
type input "[PERSON_NAME]"
click at [100, 24] on div "[PERSON_NAME] Child" at bounding box center [103, 25] width 41 height 8
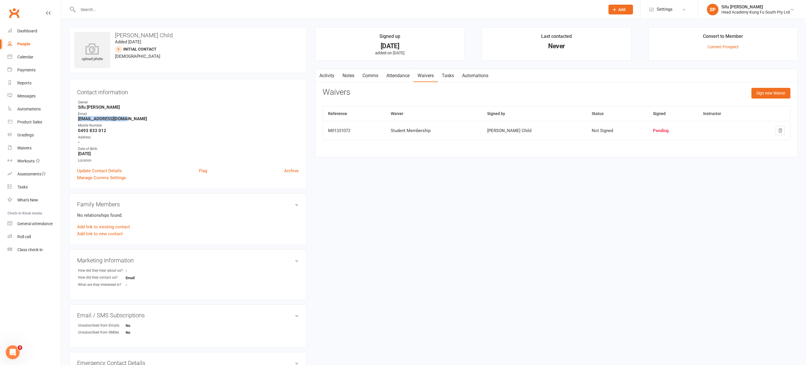
drag, startPoint x: 77, startPoint y: 118, endPoint x: 127, endPoint y: 117, distance: 49.1
click at [126, 117] on li "Email [EMAIL_ADDRESS][DOMAIN_NAME]" at bounding box center [188, 116] width 222 height 10
copy strong "[EMAIL_ADDRESS][DOMAIN_NAME]"
drag, startPoint x: 83, startPoint y: 11, endPoint x: 80, endPoint y: 15, distance: 5.1
click at [83, 11] on input "text" at bounding box center [338, 9] width 525 height 8
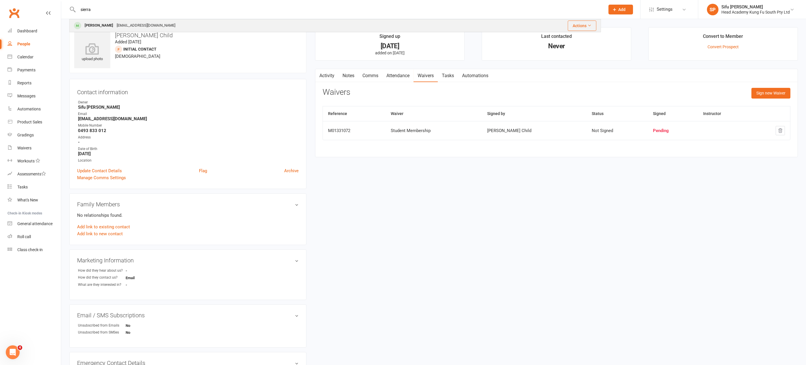
type input "sierra"
click at [96, 26] on div "[PERSON_NAME]" at bounding box center [99, 25] width 32 height 8
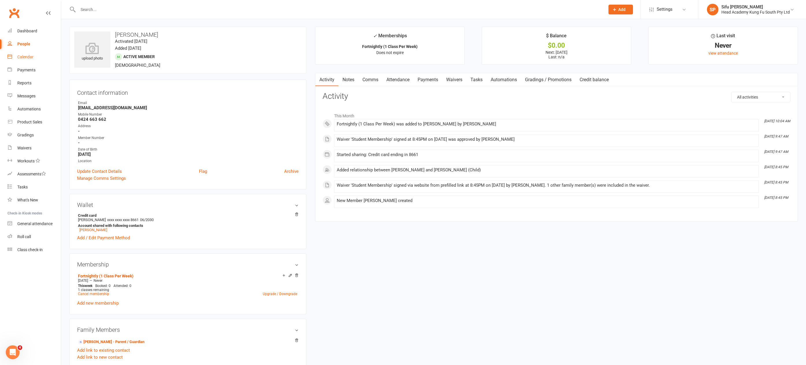
scroll to position [1, 0]
click at [31, 56] on div "Calendar" at bounding box center [25, 57] width 16 height 5
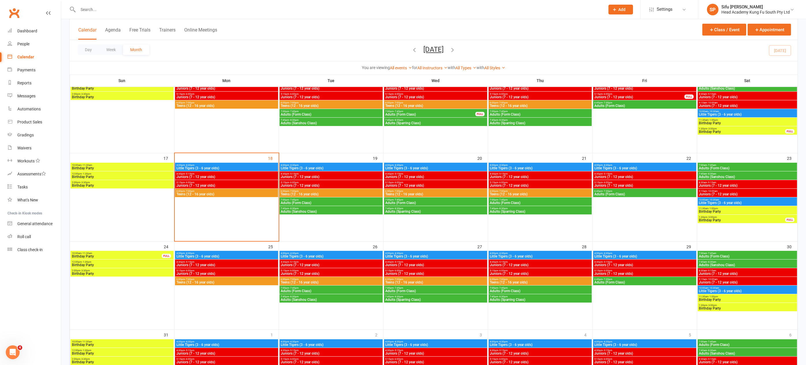
scroll to position [235, 0]
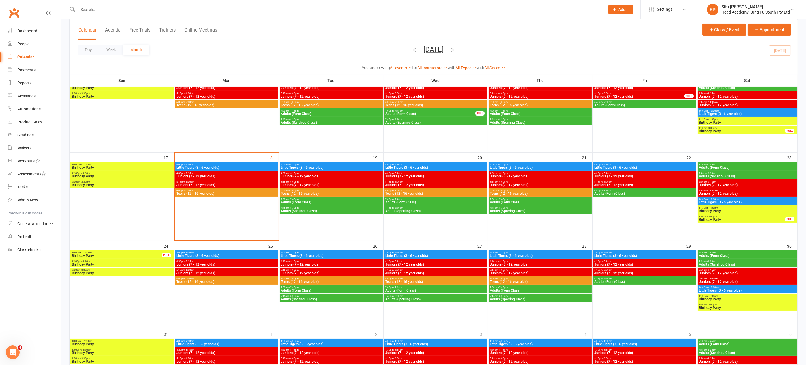
click at [529, 175] on span "Juniors (7 - 12 year olds)" at bounding box center [540, 176] width 101 height 3
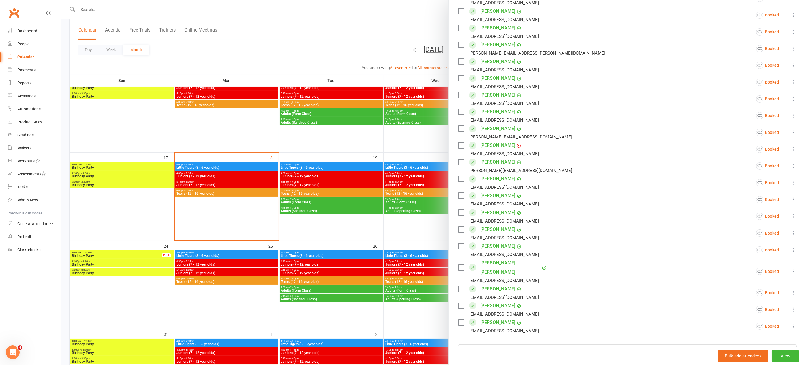
scroll to position [232, 0]
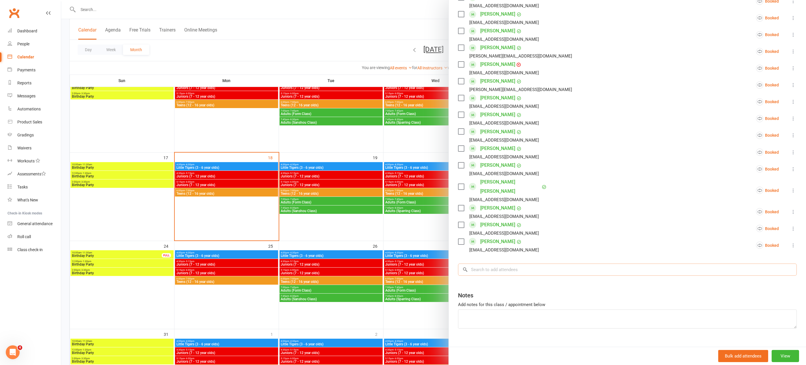
click at [481, 263] on input "search" at bounding box center [627, 269] width 339 height 12
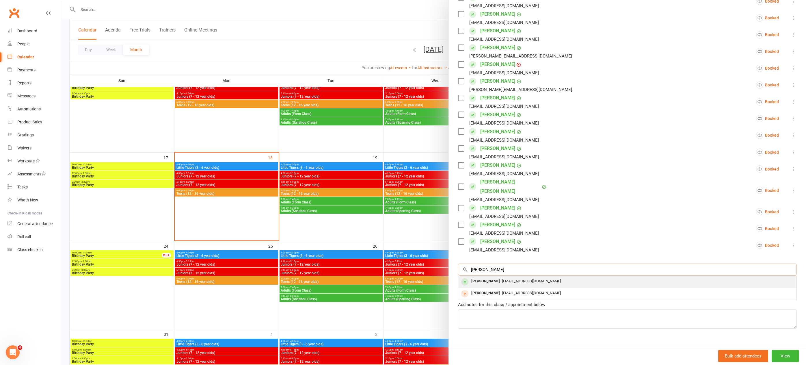
type input "[PERSON_NAME]"
click at [487, 277] on div "[PERSON_NAME]" at bounding box center [485, 281] width 33 height 8
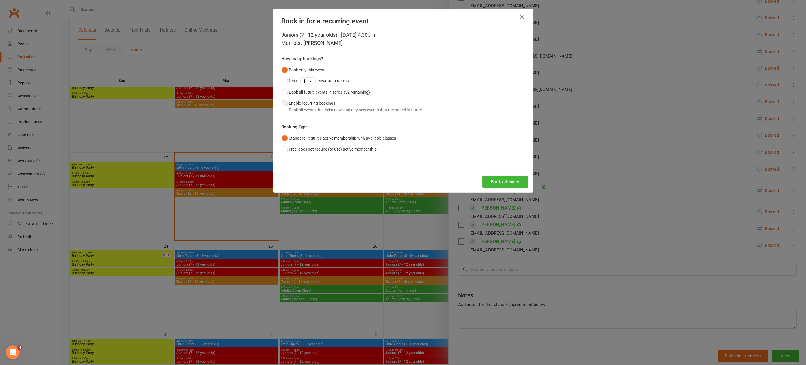
drag, startPoint x: 284, startPoint y: 103, endPoint x: 301, endPoint y: 110, distance: 18.0
click at [288, 105] on button "Enable recurring bookings Book all events that exist now, and any new events th…" at bounding box center [352, 107] width 141 height 18
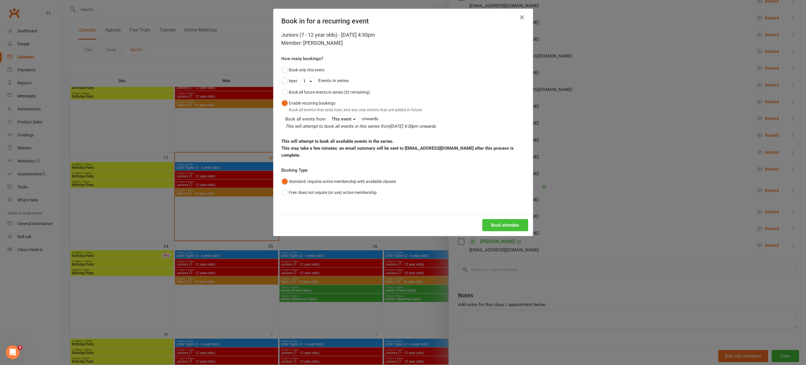
click at [501, 219] on button "Book attendee" at bounding box center [506, 225] width 46 height 12
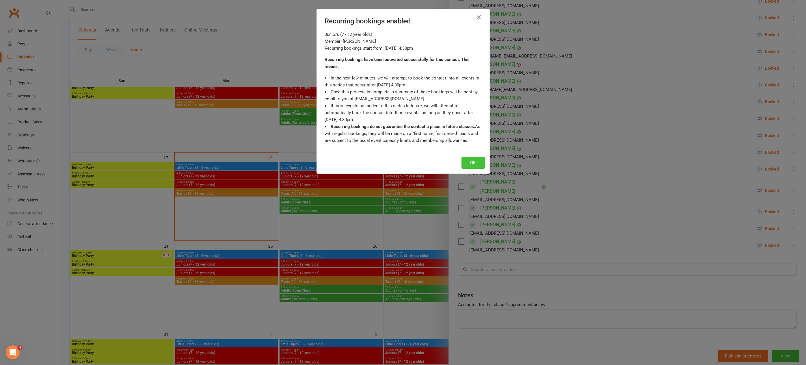
click at [471, 161] on button "OK" at bounding box center [473, 163] width 23 height 12
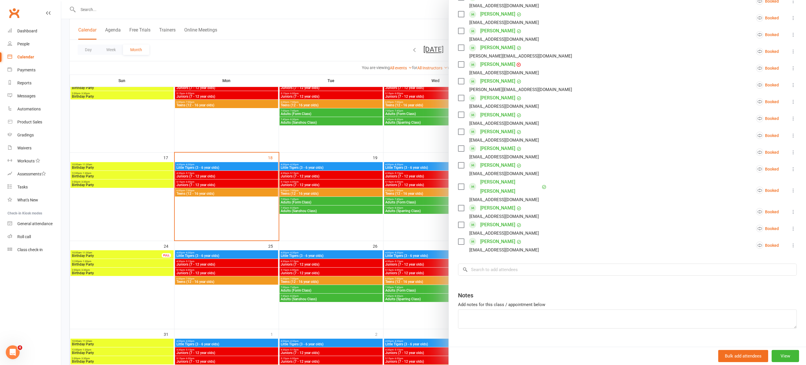
scroll to position [248, 0]
drag, startPoint x: 317, startPoint y: 19, endPoint x: 220, endPoint y: 42, distance: 99.4
click at [317, 19] on div at bounding box center [433, 182] width 745 height 365
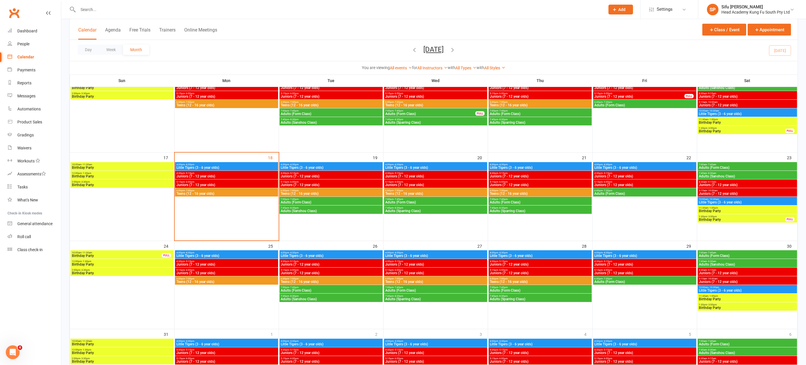
click at [94, 8] on input "text" at bounding box center [338, 9] width 525 height 8
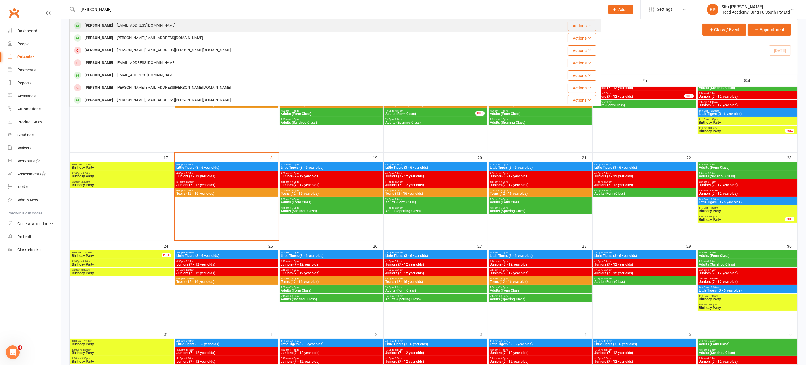
type input "[PERSON_NAME]"
click at [96, 25] on div "[PERSON_NAME]" at bounding box center [99, 25] width 32 height 8
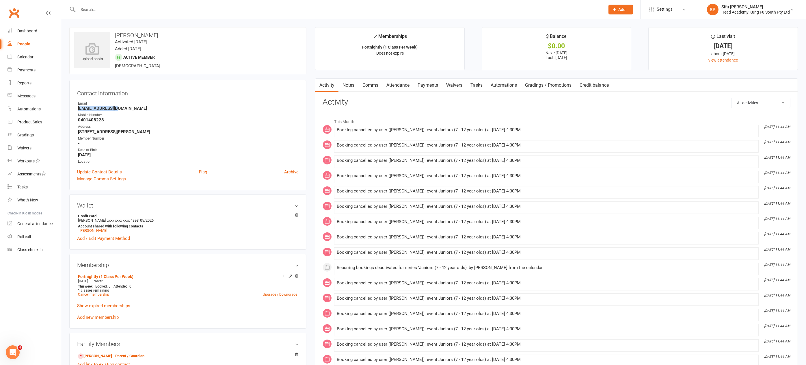
drag, startPoint x: 78, startPoint y: 107, endPoint x: 124, endPoint y: 108, distance: 46.5
click at [124, 108] on strong "[EMAIL_ADDRESS][DOMAIN_NAME]" at bounding box center [188, 108] width 221 height 5
copy strong "[EMAIL_ADDRESS][DOMAIN_NAME]"
click at [101, 15] on div at bounding box center [335, 9] width 532 height 19
click at [102, 11] on input "text" at bounding box center [338, 9] width 525 height 8
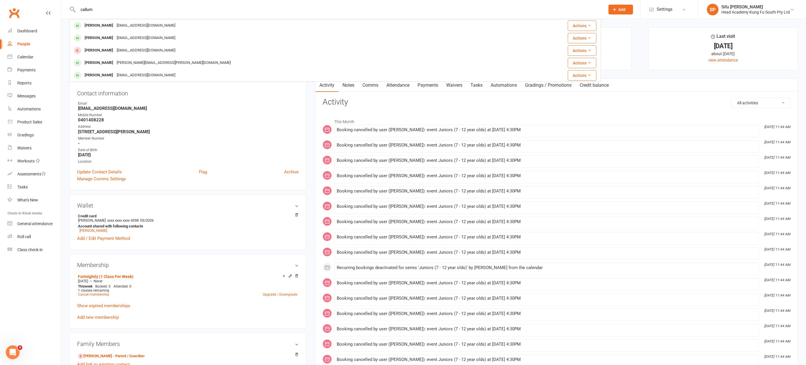
click at [106, 6] on input "callum" at bounding box center [338, 9] width 525 height 8
drag, startPoint x: 104, startPoint y: 7, endPoint x: 65, endPoint y: 4, distance: 38.9
click at [65, 4] on react-component "callum [PERSON_NAME] [EMAIL_ADDRESS][DOMAIN_NAME] Actions [PERSON_NAME] [EMAIL_…" at bounding box center [300, 9] width 601 height 19
click at [95, 12] on input "callum" at bounding box center [338, 9] width 525 height 8
type input "c"
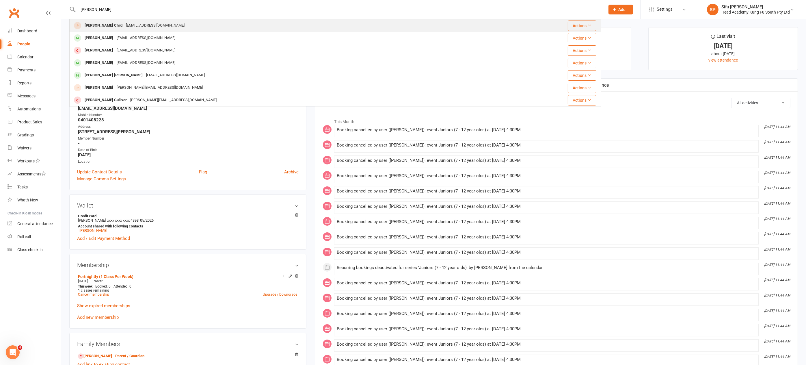
type input "[PERSON_NAME]"
click at [124, 25] on div "[EMAIL_ADDRESS][DOMAIN_NAME]" at bounding box center [155, 25] width 62 height 8
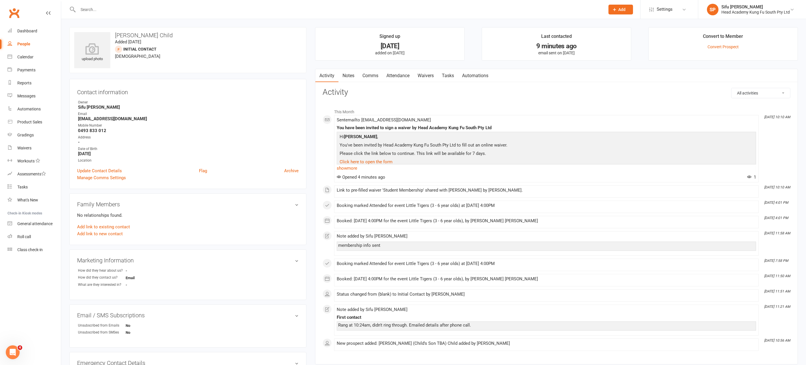
click at [348, 75] on link "Notes" at bounding box center [349, 75] width 20 height 13
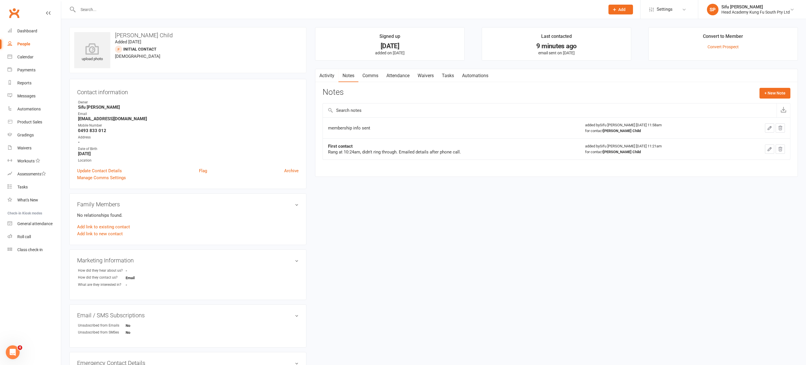
click at [22, 43] on div "People" at bounding box center [23, 44] width 13 height 5
select select "25"
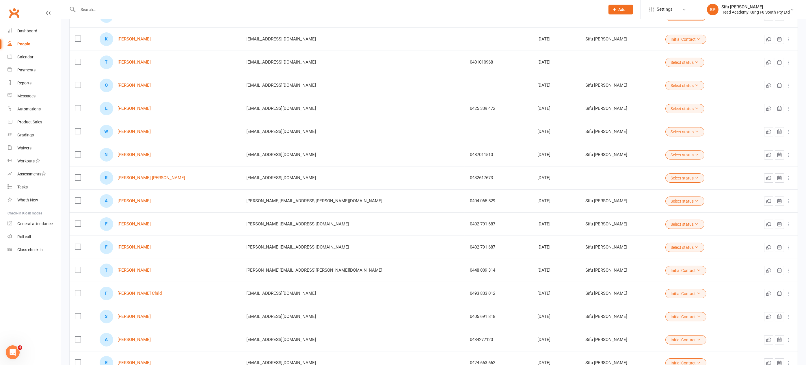
scroll to position [144, 0]
click at [140, 244] on link "[PERSON_NAME]" at bounding box center [134, 246] width 33 height 5
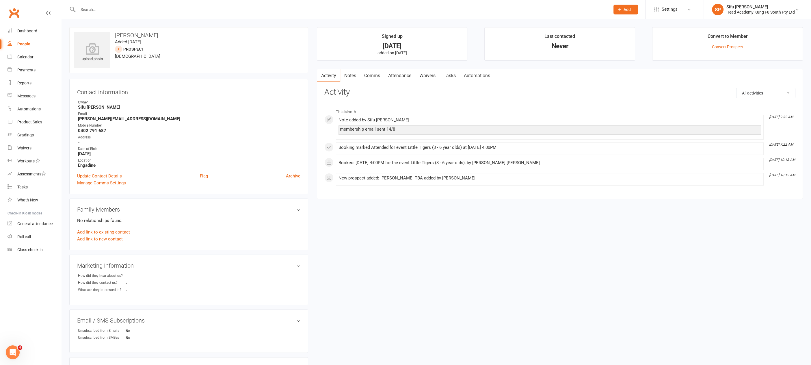
select select "25"
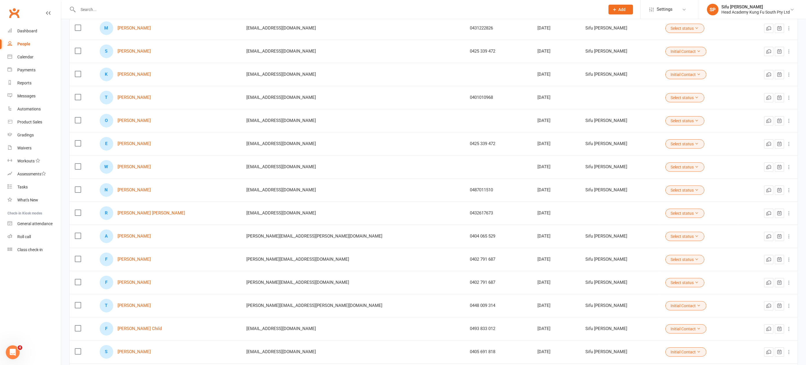
scroll to position [109, 0]
click at [141, 256] on link "[PERSON_NAME]" at bounding box center [134, 258] width 33 height 5
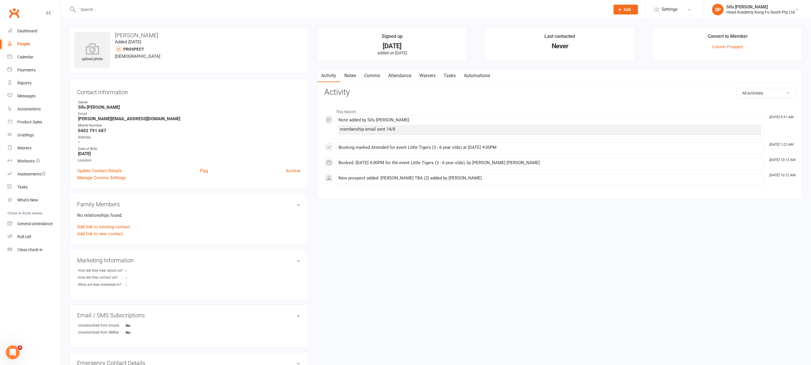
select select "25"
